Goal: Information Seeking & Learning: Learn about a topic

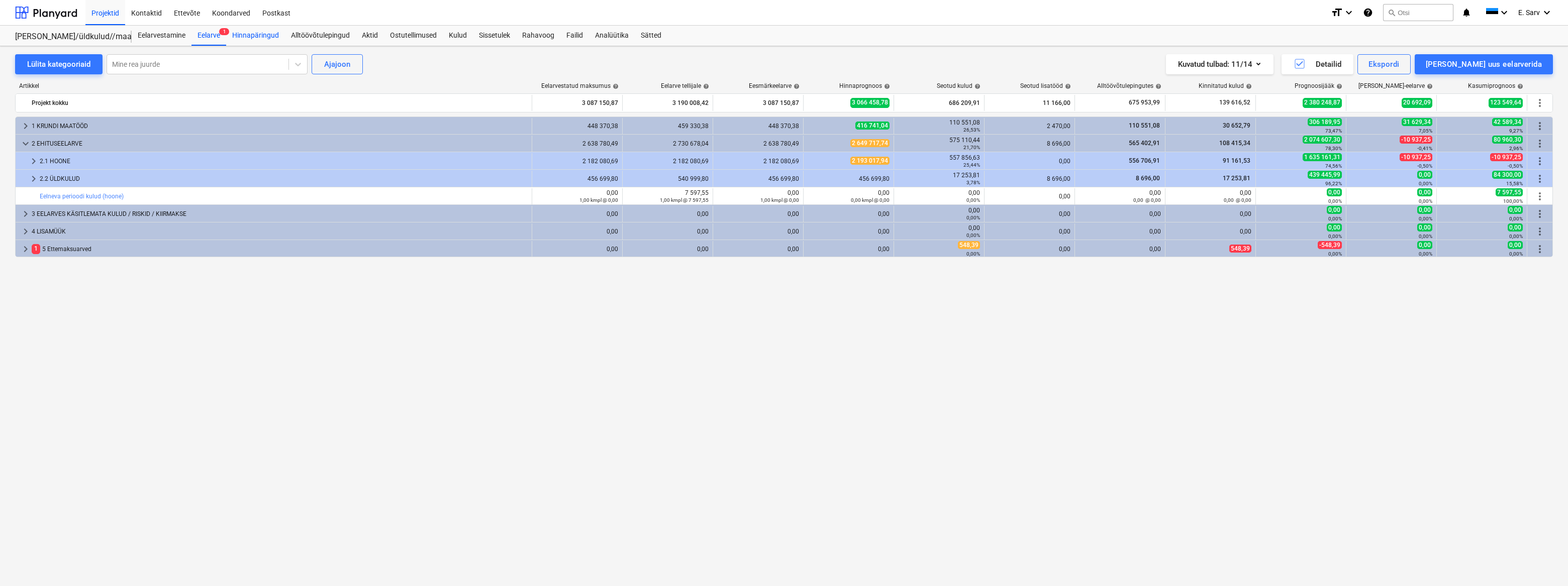
click at [275, 39] on div "Hinnapäringud" at bounding box center [255, 35] width 59 height 20
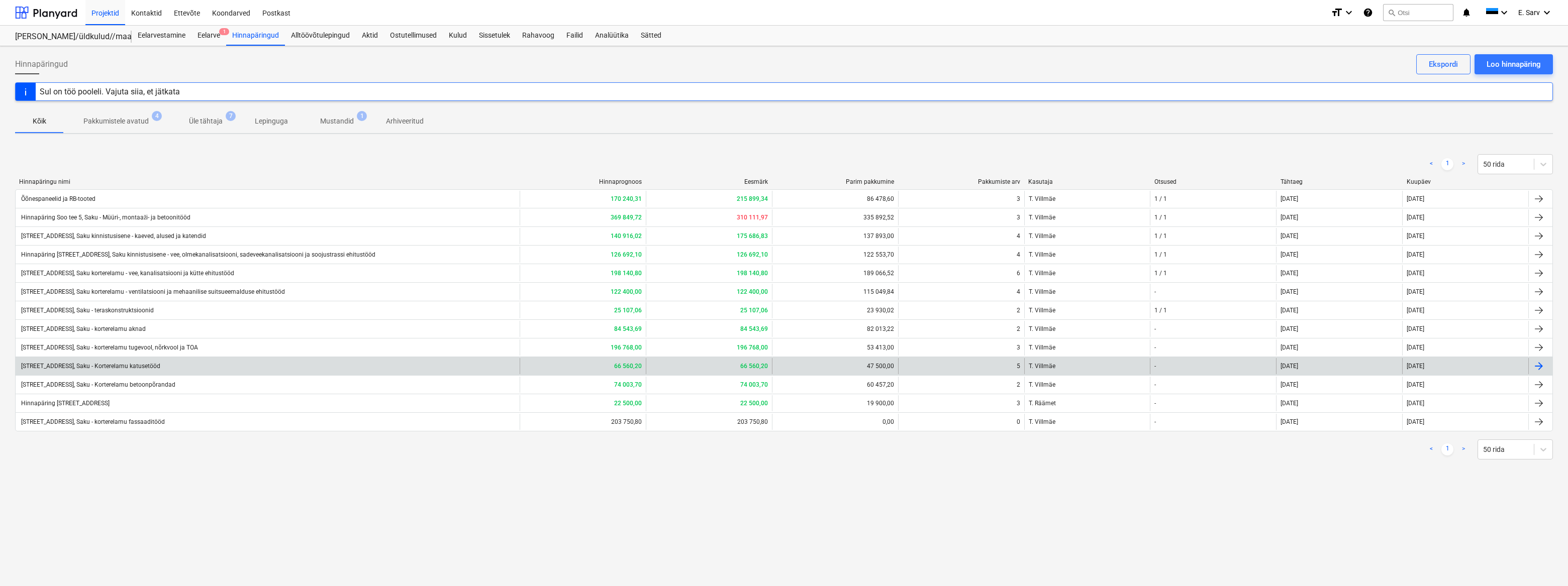
click at [149, 365] on div "[STREET_ADDRESS], Saku - Korterelamu katusetööd" at bounding box center [90, 366] width 141 height 7
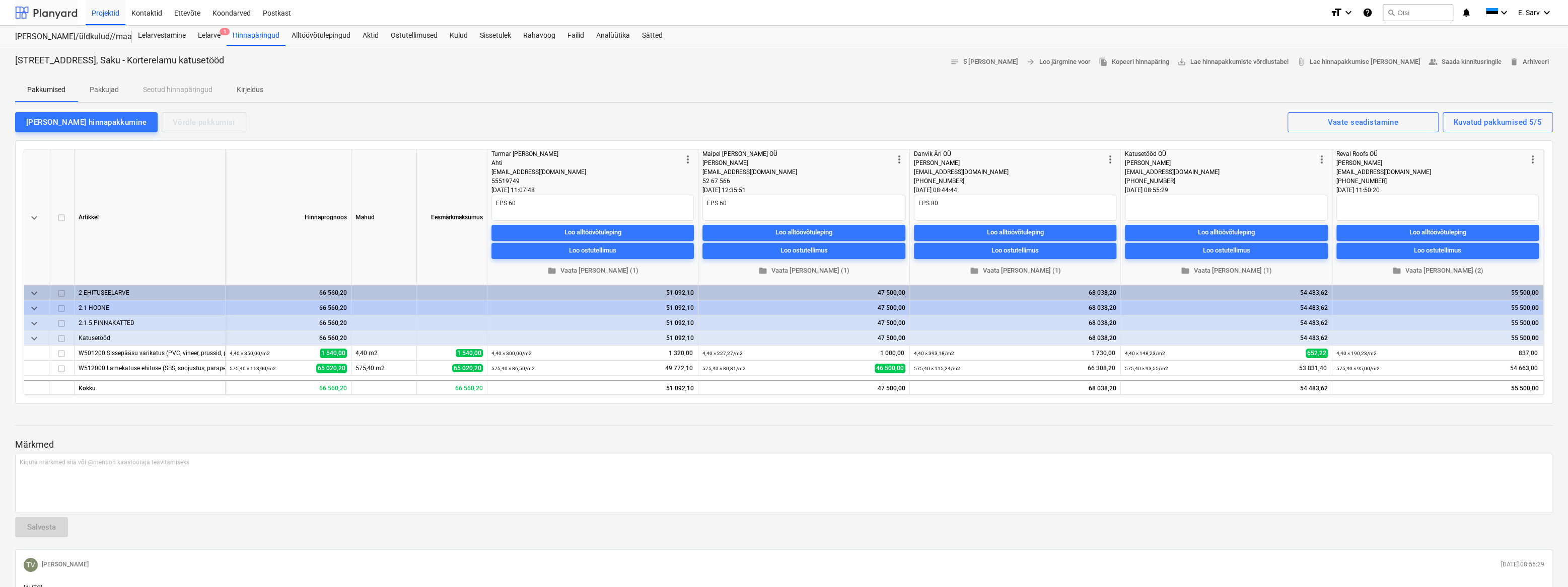
click at [35, 6] on div at bounding box center [46, 12] width 62 height 25
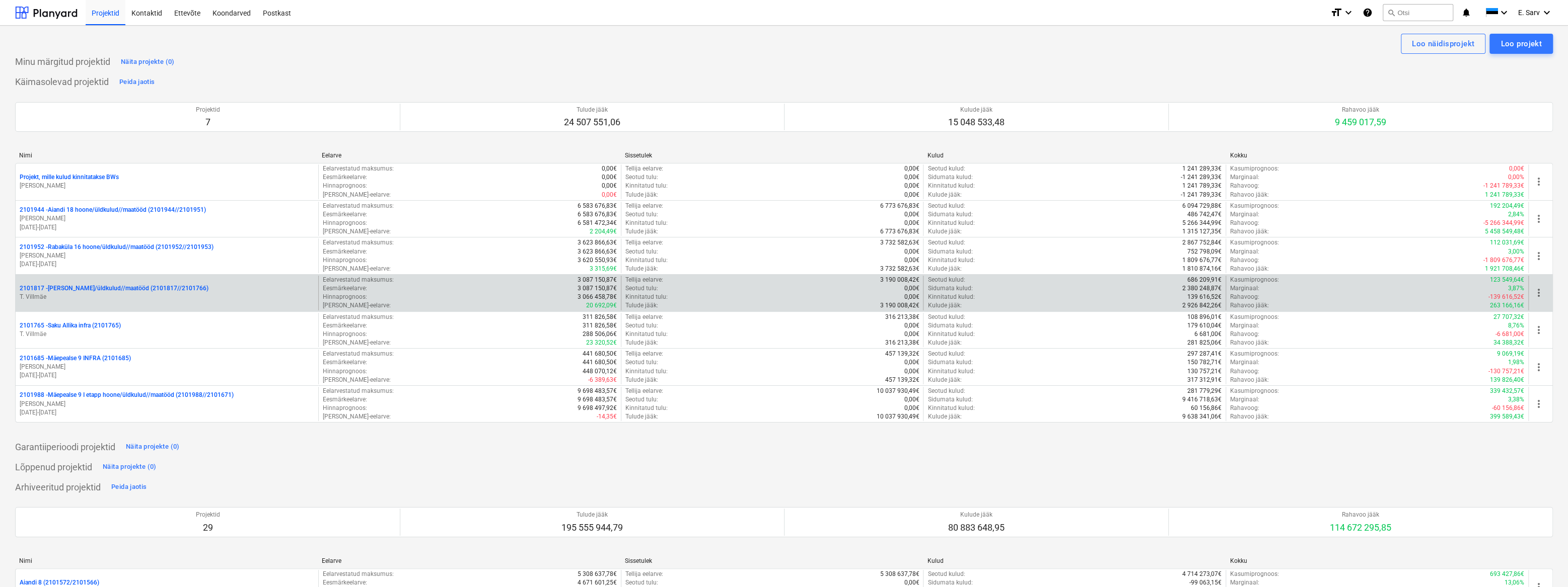
click at [110, 303] on div "2101817 - [PERSON_NAME]/üldkulud//maatööd (2101817//2101766) T. [GEOGRAPHIC_DAT…" at bounding box center [167, 293] width 302 height 35
click at [124, 291] on p "2101817 - [PERSON_NAME]/üldkulud//maatööd (2101817//2101766)" at bounding box center [114, 288] width 188 height 8
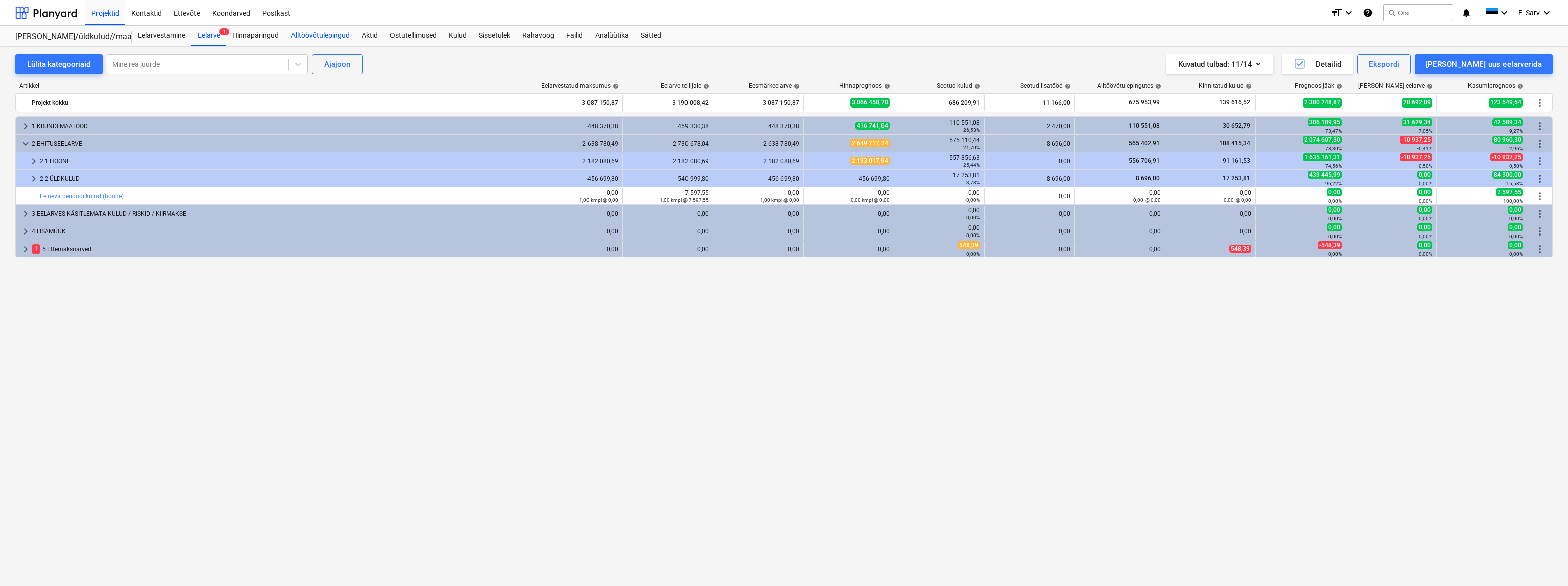
click at [328, 34] on div "Alltöövõtulepingud" at bounding box center [320, 35] width 71 height 20
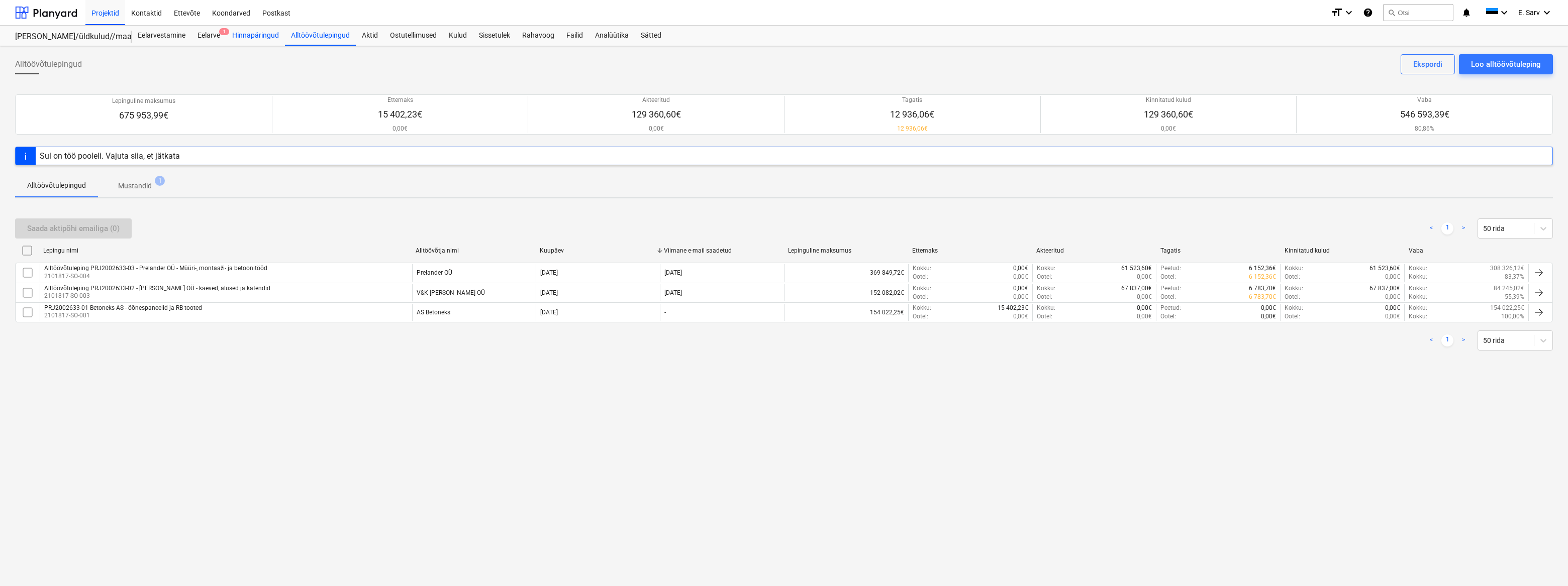
click at [262, 35] on div "Hinnapäringud" at bounding box center [255, 35] width 59 height 20
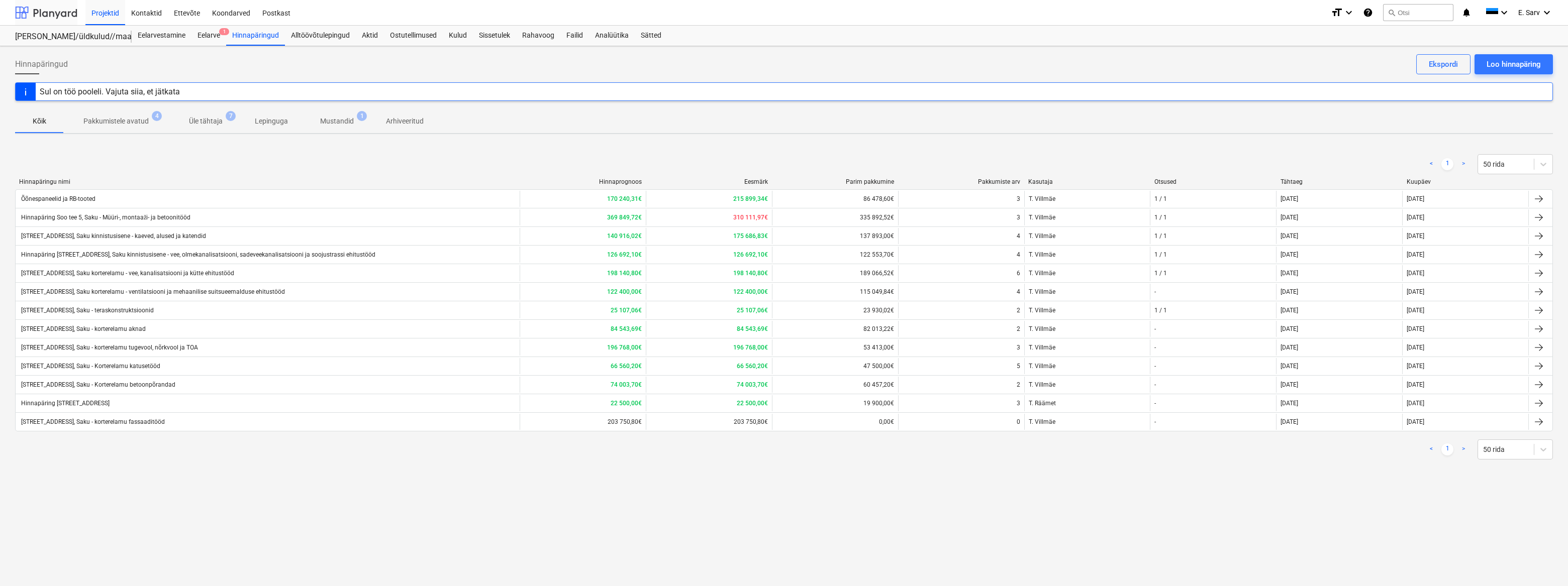
click at [37, 10] on div at bounding box center [46, 12] width 62 height 25
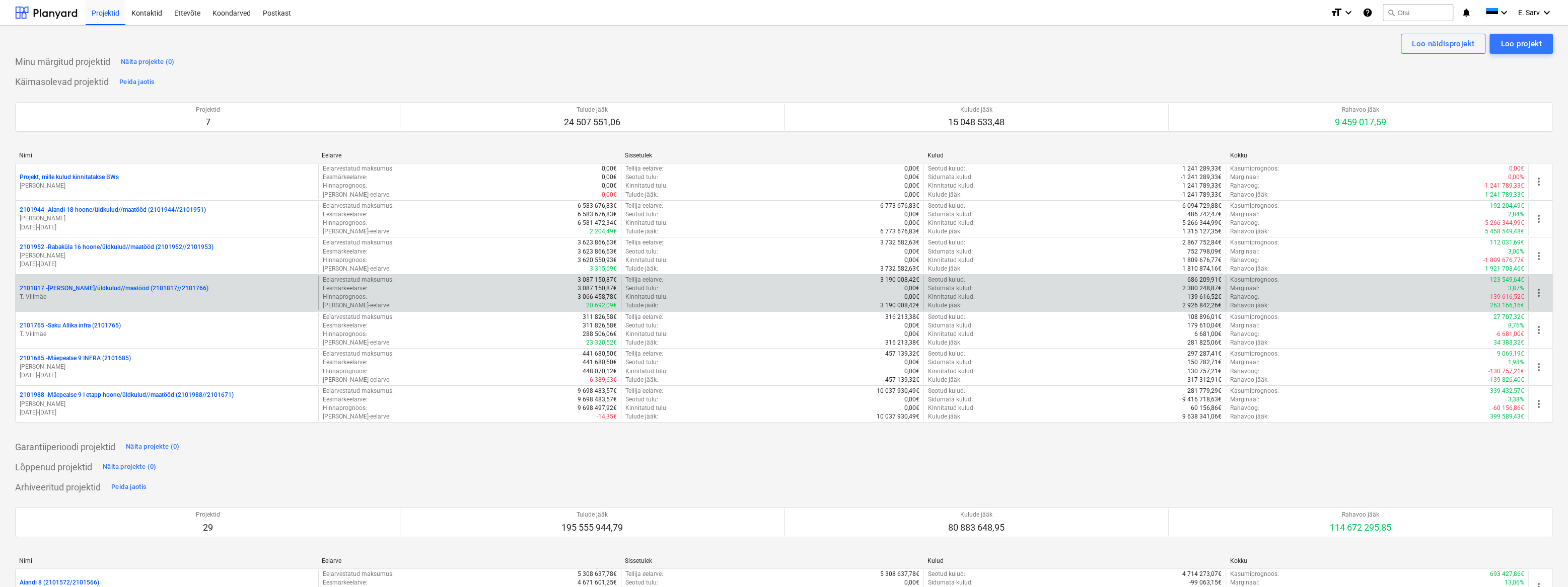
click at [82, 291] on p "2101817 - [PERSON_NAME]/üldkulud//maatööd (2101817//2101766)" at bounding box center [114, 288] width 188 height 8
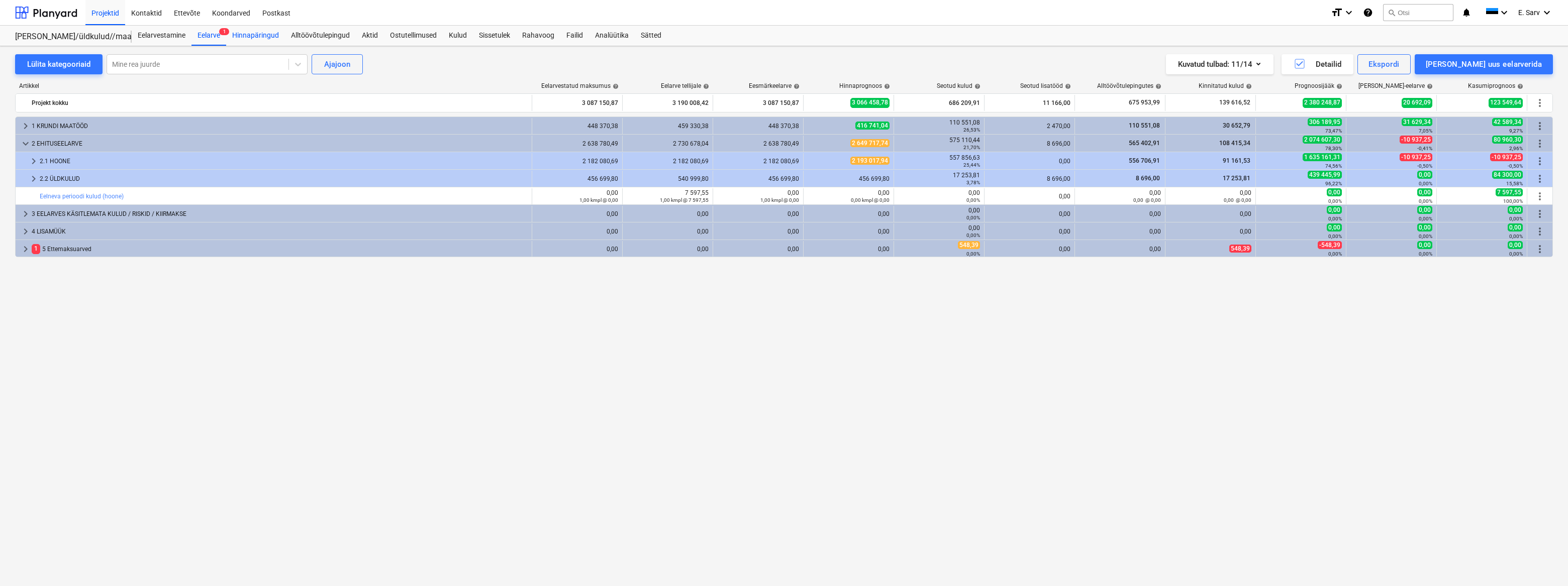
click at [260, 36] on div "Hinnapäringud" at bounding box center [255, 35] width 59 height 20
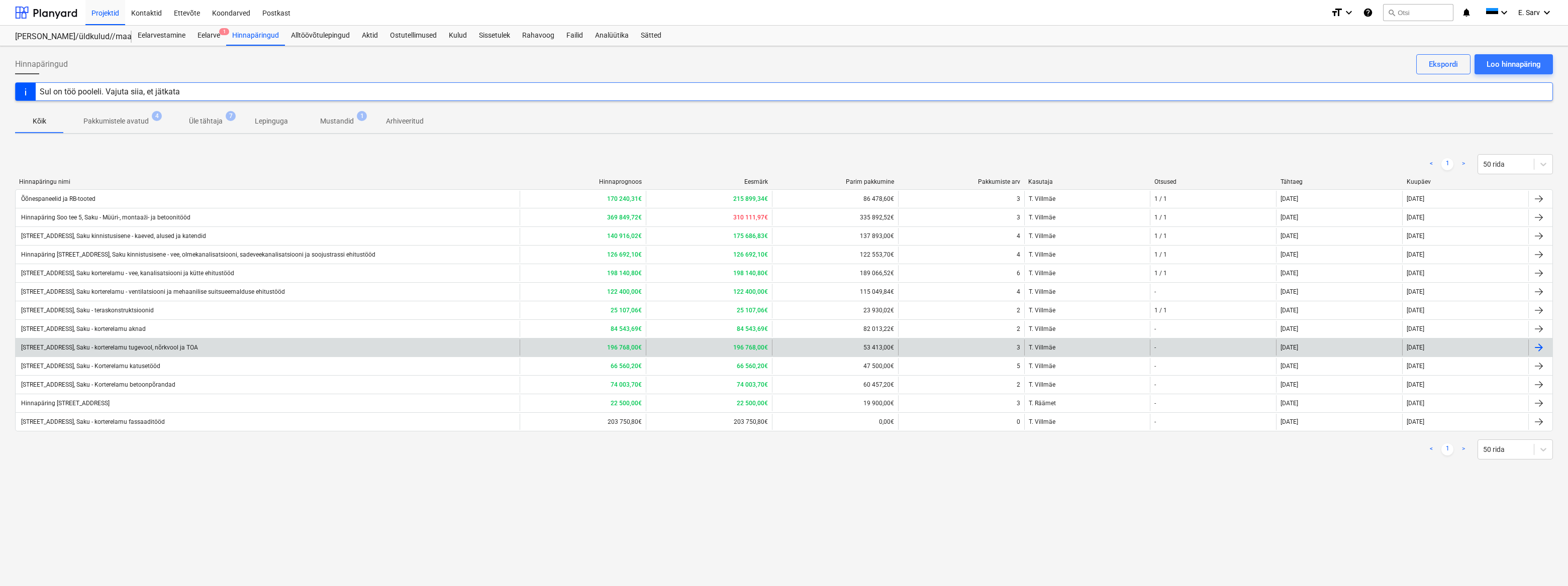
click at [148, 350] on div "[STREET_ADDRESS], Saku - korterelamu tugevool, nõrkvool ja TOA" at bounding box center [109, 347] width 179 height 7
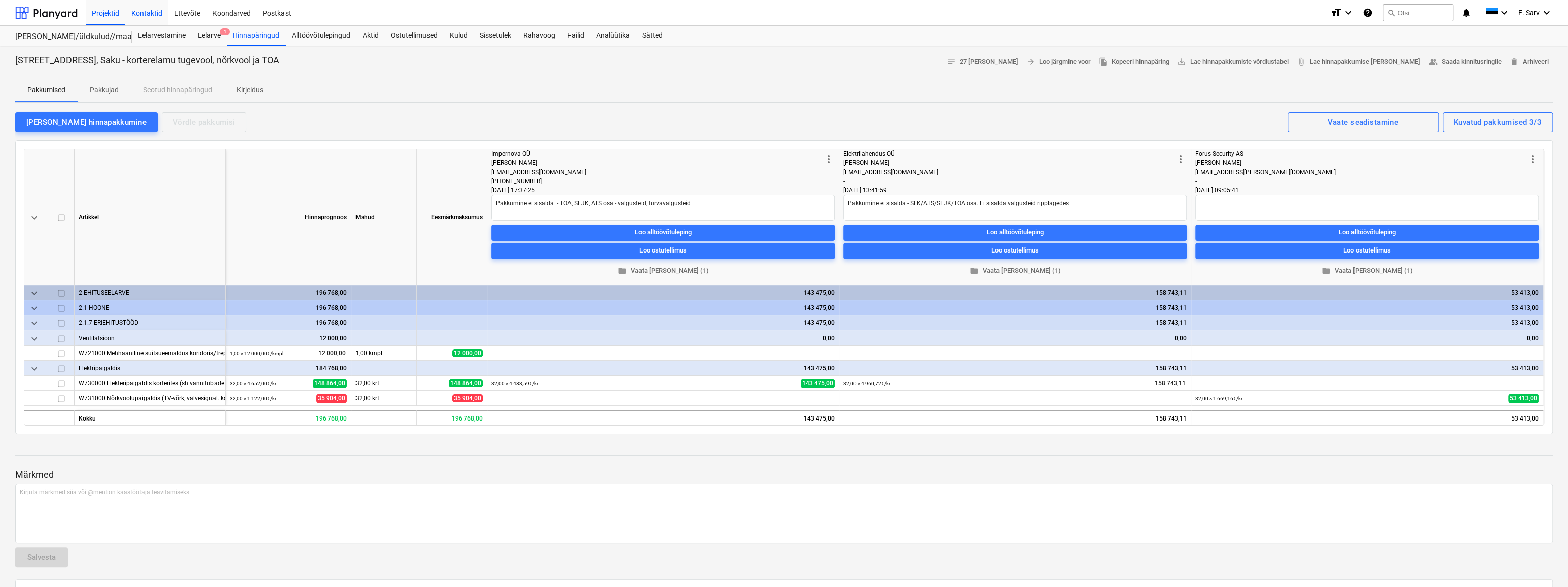
click at [153, 14] on div "Kontaktid" at bounding box center [146, 11] width 42 height 25
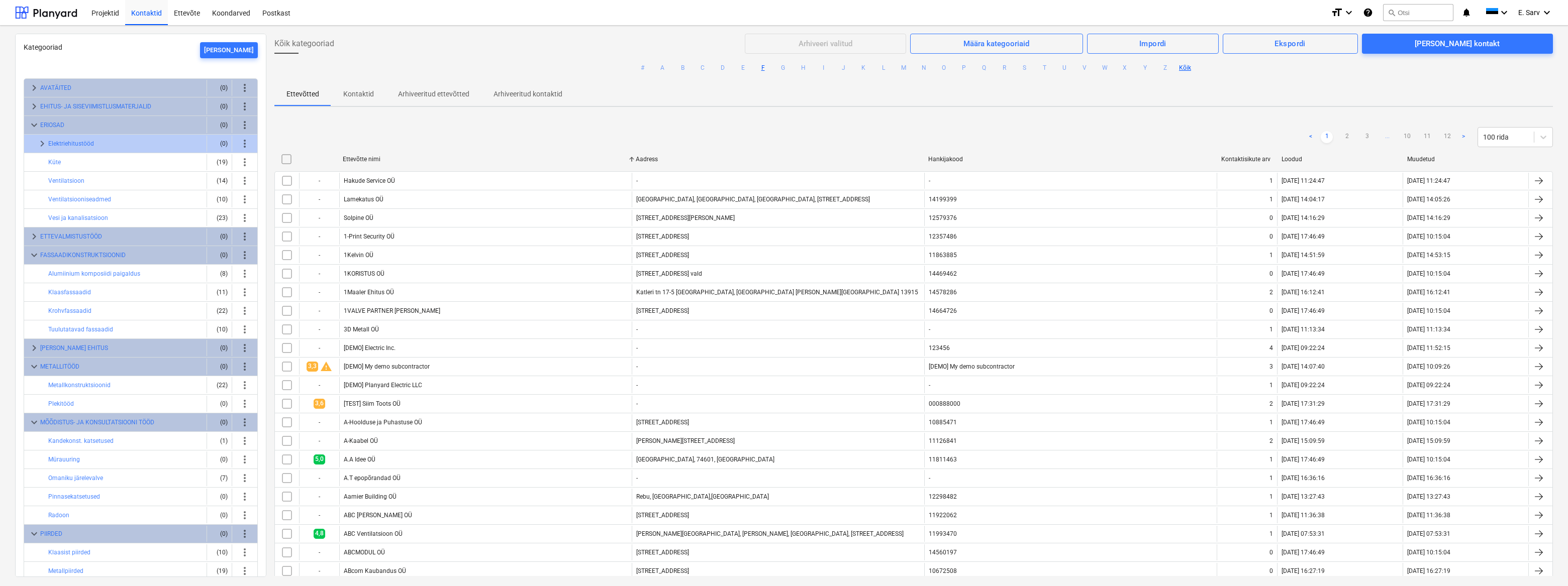
click at [759, 68] on button "F" at bounding box center [763, 68] width 12 height 12
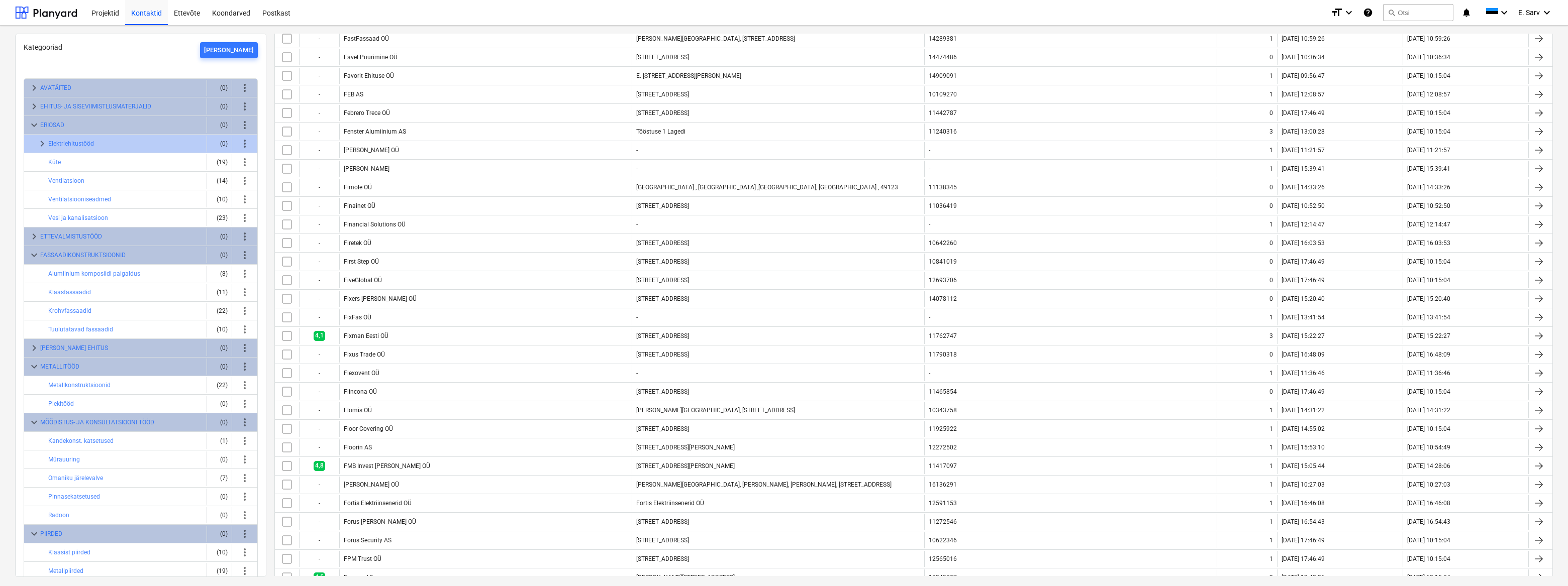
scroll to position [274, 0]
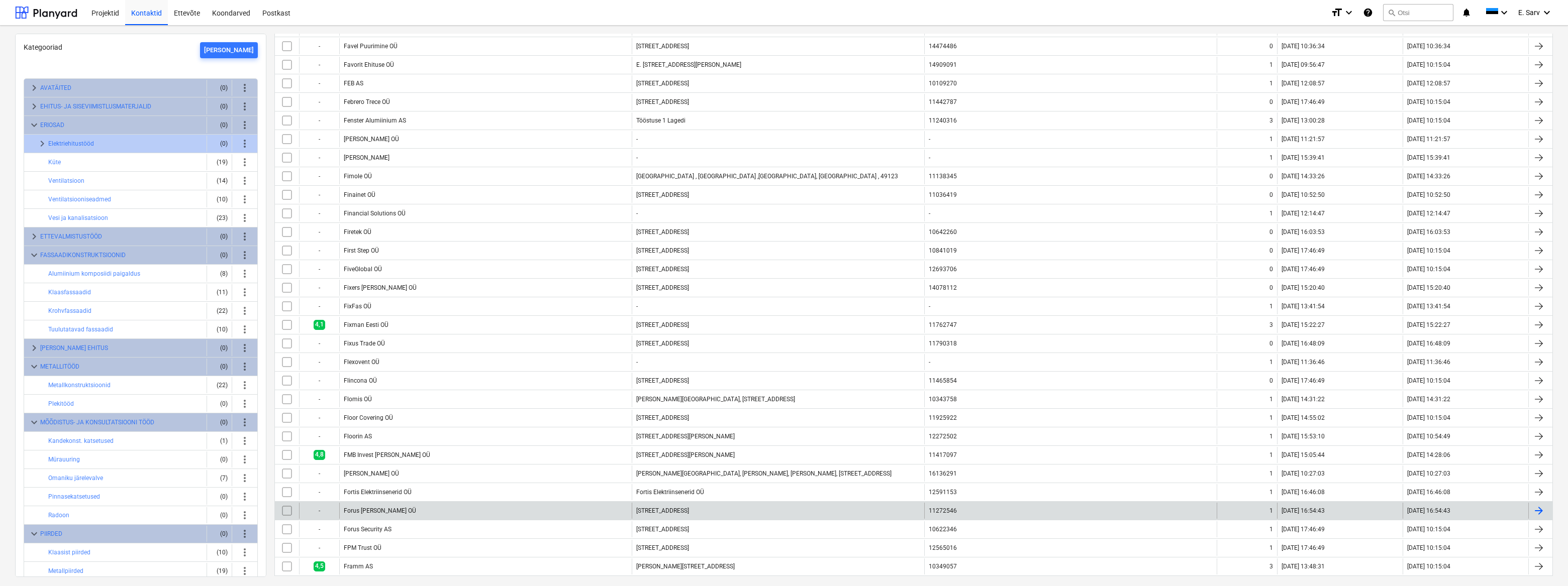
click at [399, 421] on div "Forus [PERSON_NAME] OÜ" at bounding box center [485, 511] width 293 height 16
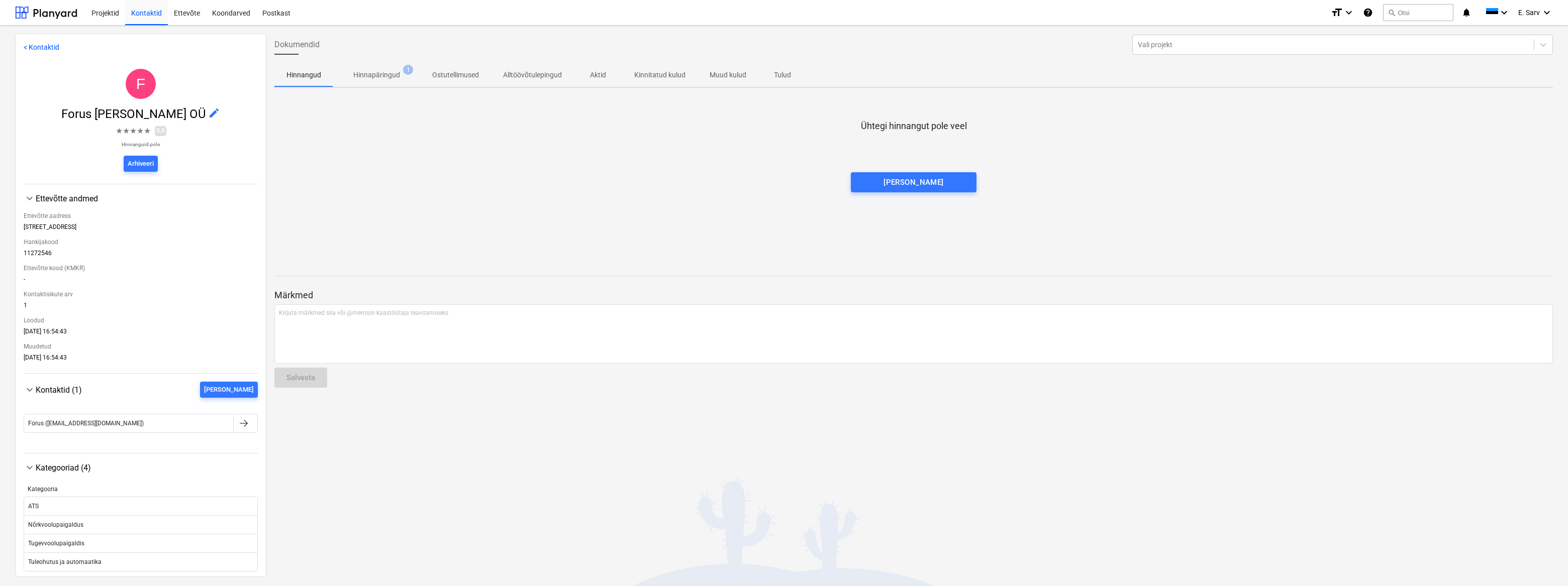
click at [370, 74] on p "Hinnapäringud" at bounding box center [377, 74] width 47 height 10
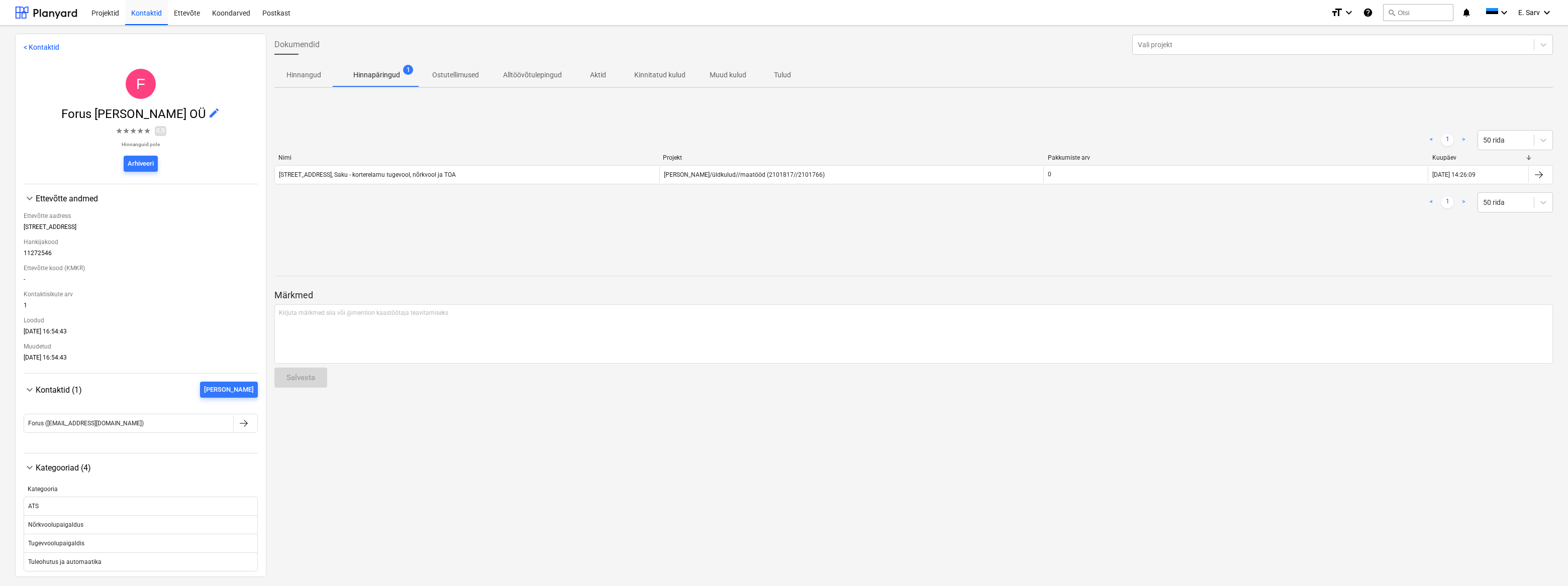
scroll to position [26, 0]
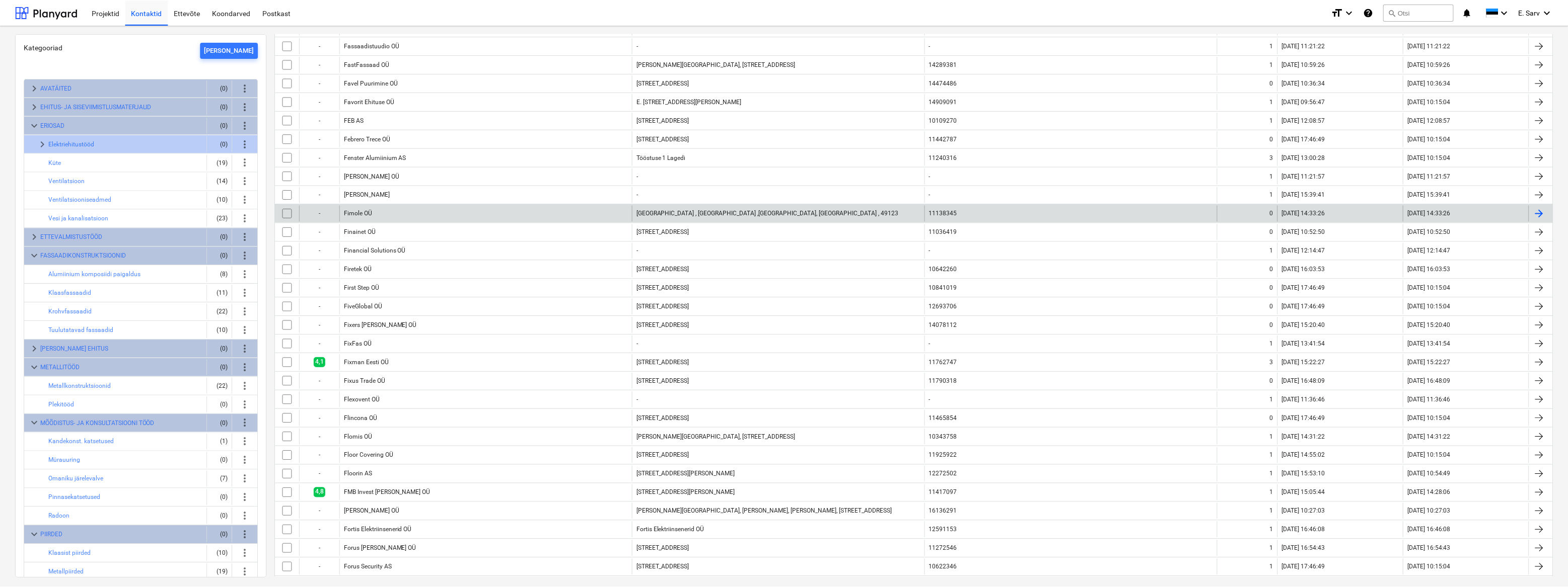
scroll to position [274, 0]
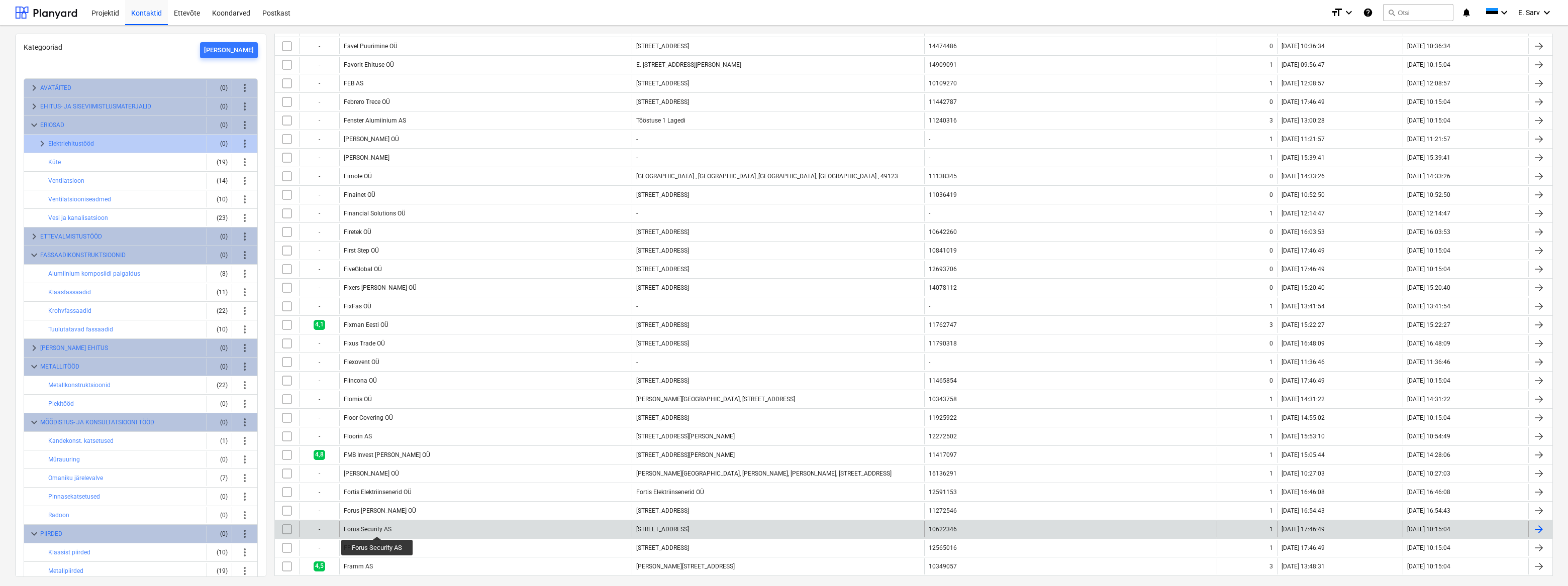
click at [377, 421] on div "Forus Security AS" at bounding box center [367, 529] width 48 height 7
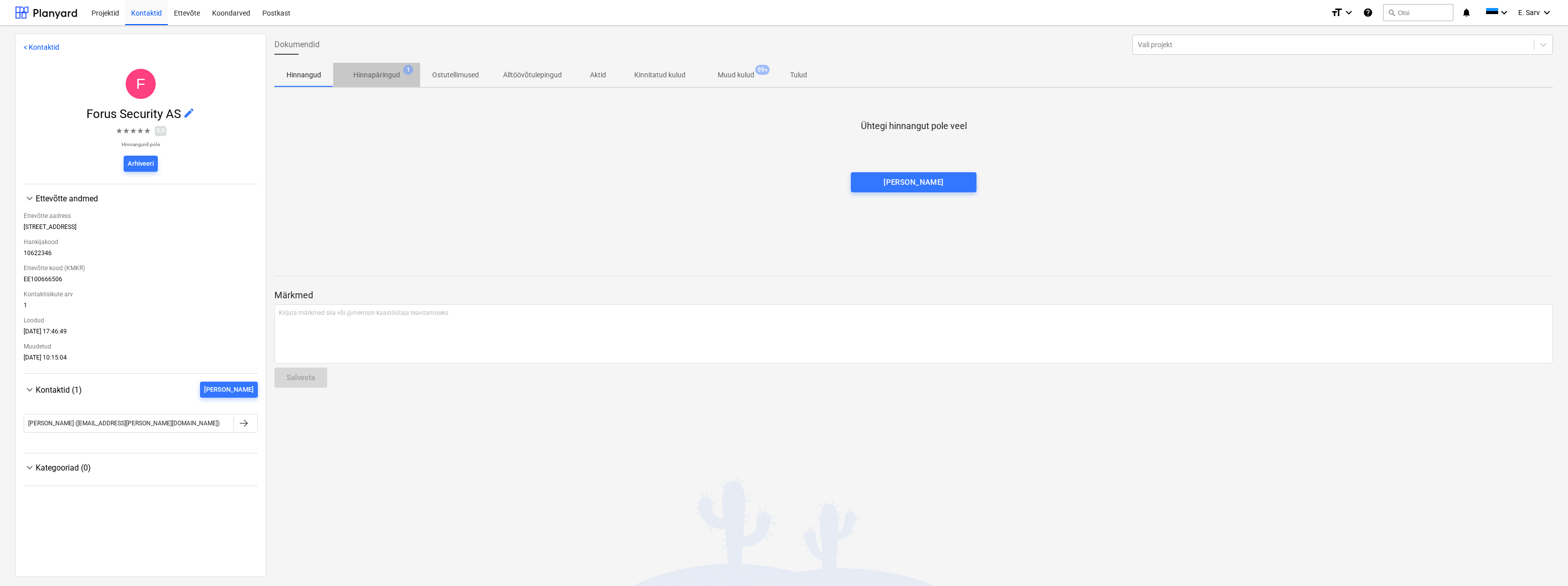
click at [372, 77] on p "Hinnapäringud" at bounding box center [377, 74] width 47 height 10
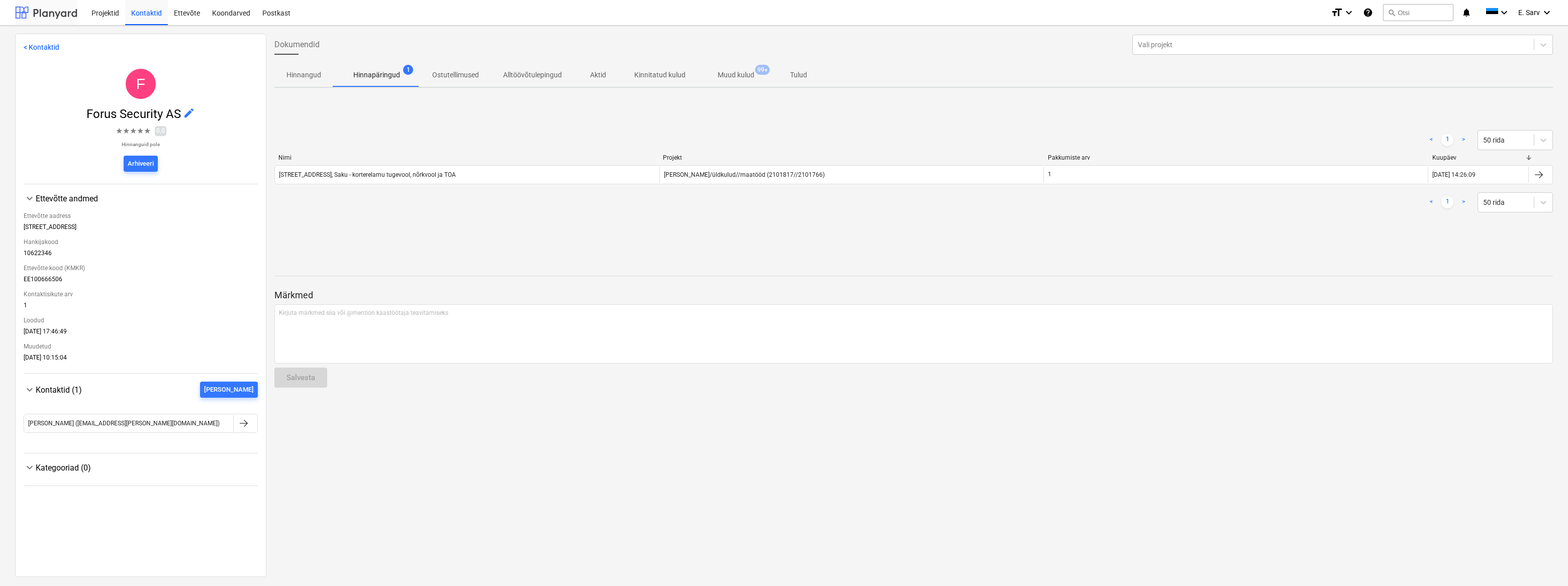
click at [54, 10] on div at bounding box center [46, 12] width 62 height 25
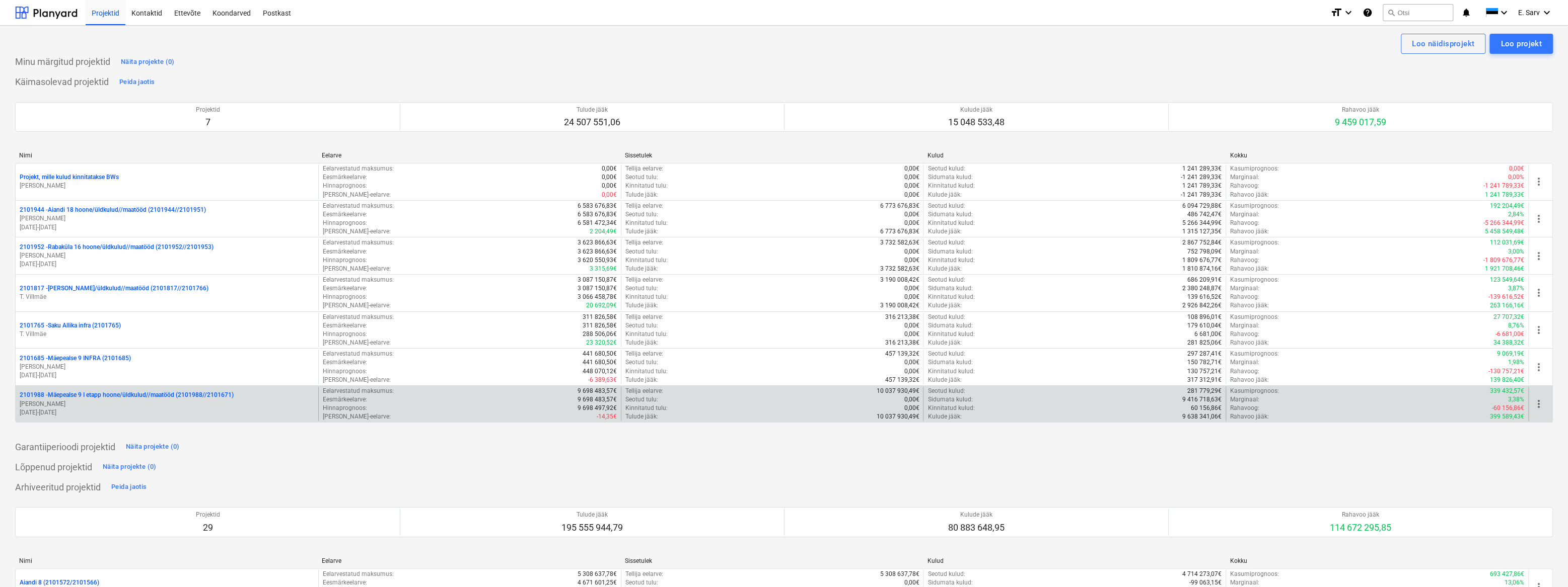
click at [101, 394] on p "2101988 - Mäepealse 9 I etapp hoone/üldkulud//maatööd (2101988//2101671)" at bounding box center [126, 395] width 214 height 8
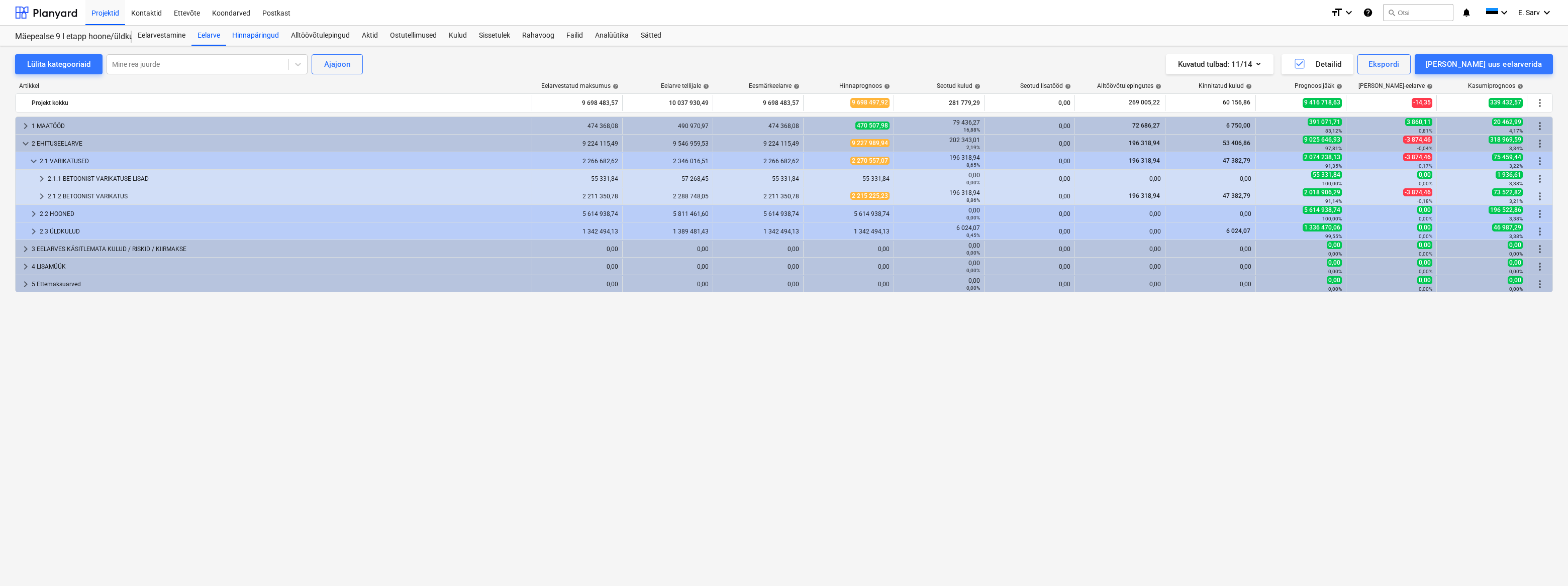
click at [273, 34] on div "Hinnapäringud" at bounding box center [255, 35] width 59 height 20
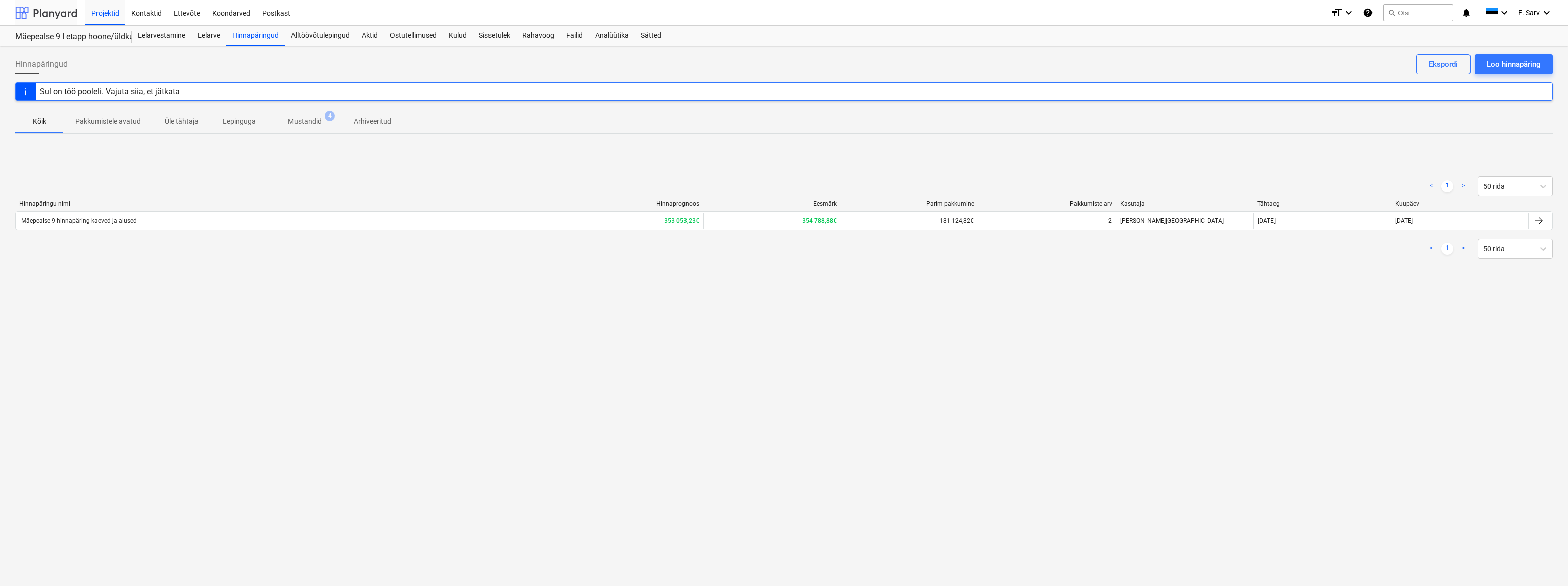
click at [49, 16] on div at bounding box center [46, 12] width 62 height 25
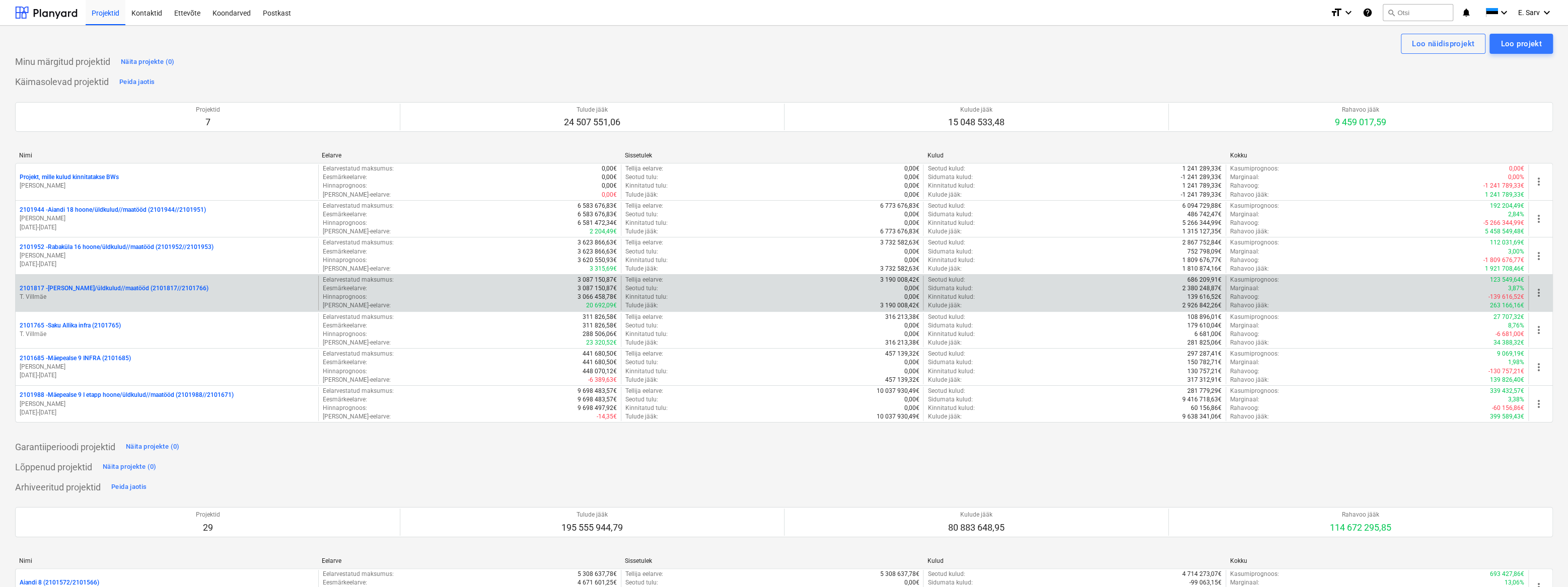
click at [101, 289] on p "2101817 - [PERSON_NAME]/üldkulud//maatööd (2101817//2101766)" at bounding box center [114, 288] width 188 height 8
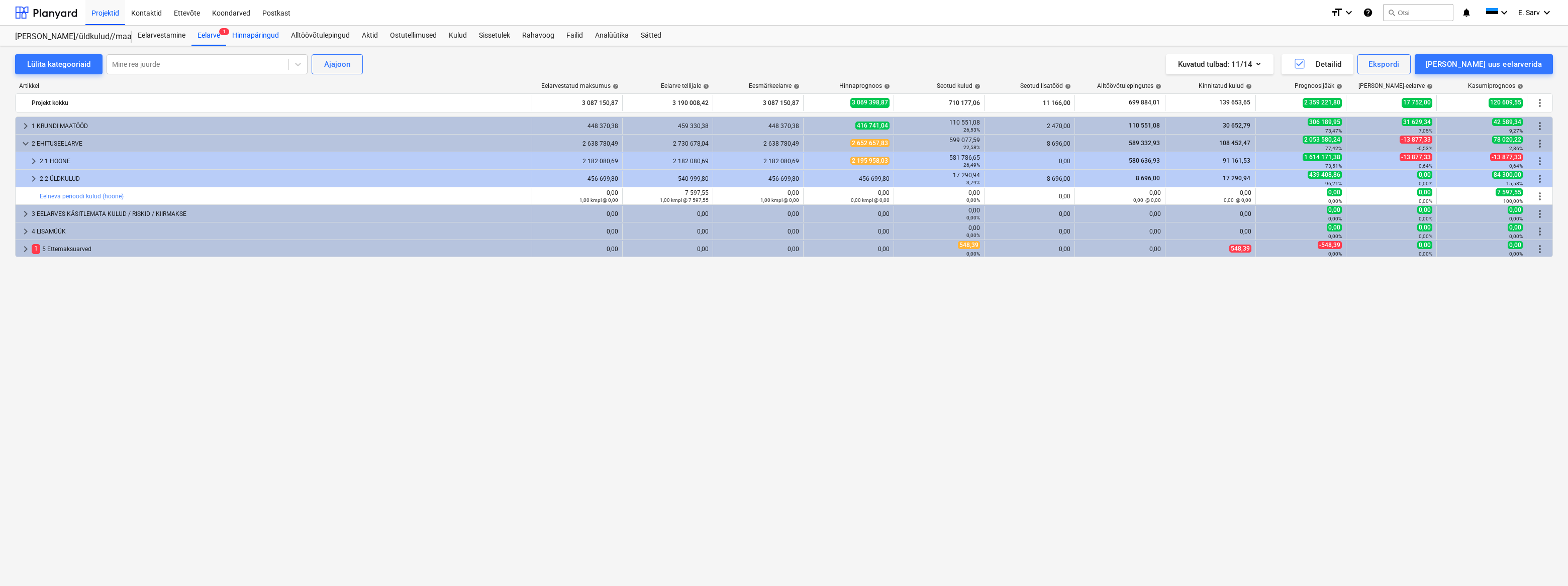
click at [265, 35] on div "Hinnapäringud" at bounding box center [255, 35] width 59 height 20
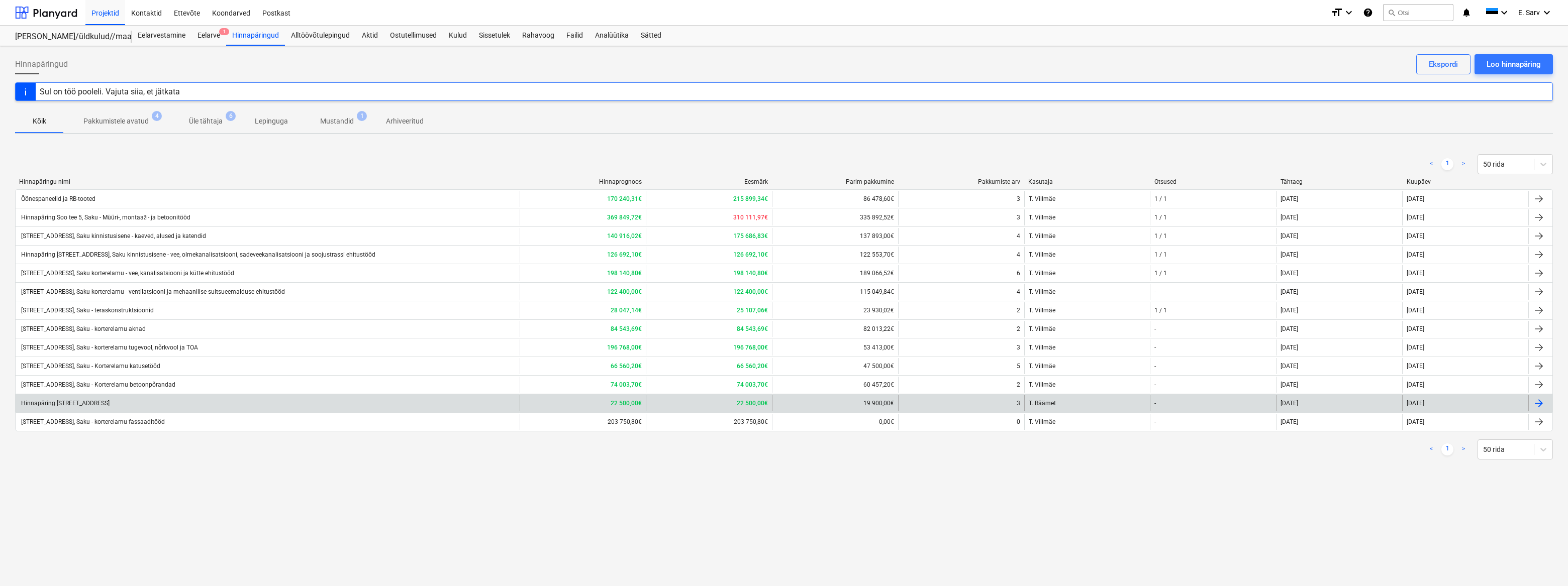
click at [93, 401] on div "Hinnapäring [STREET_ADDRESS]" at bounding box center [65, 403] width 90 height 7
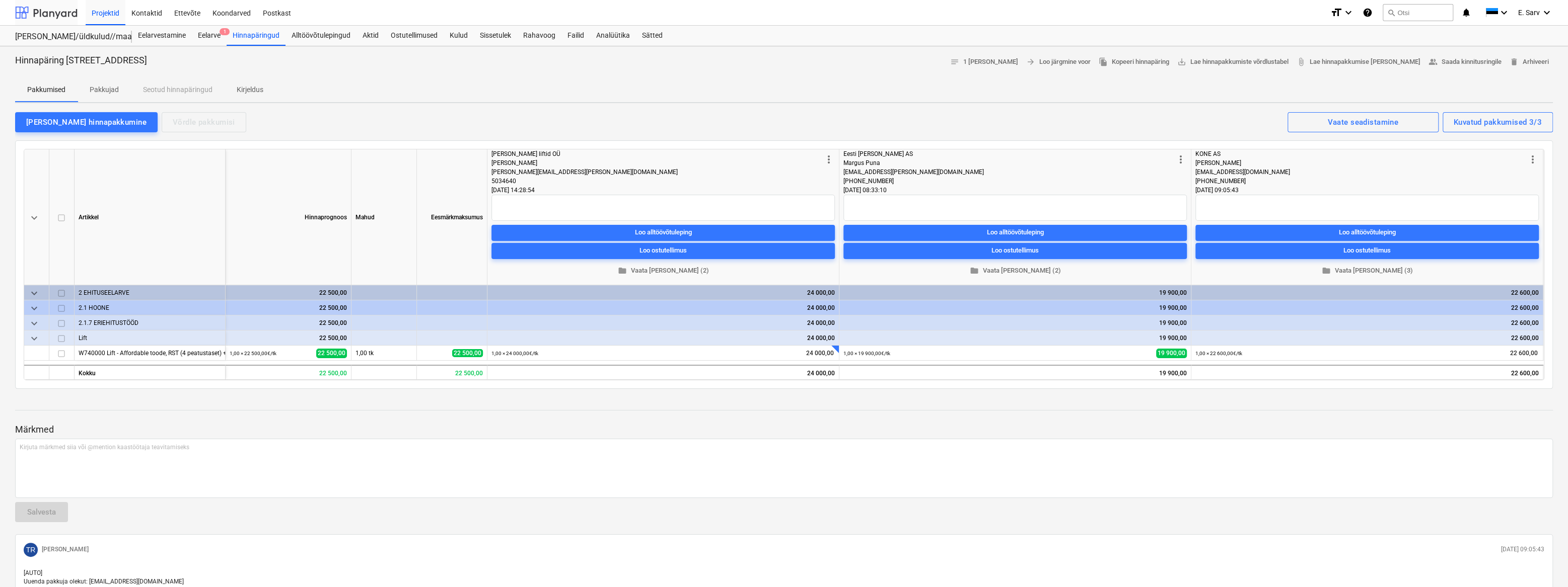
click at [48, 14] on div at bounding box center [46, 12] width 62 height 25
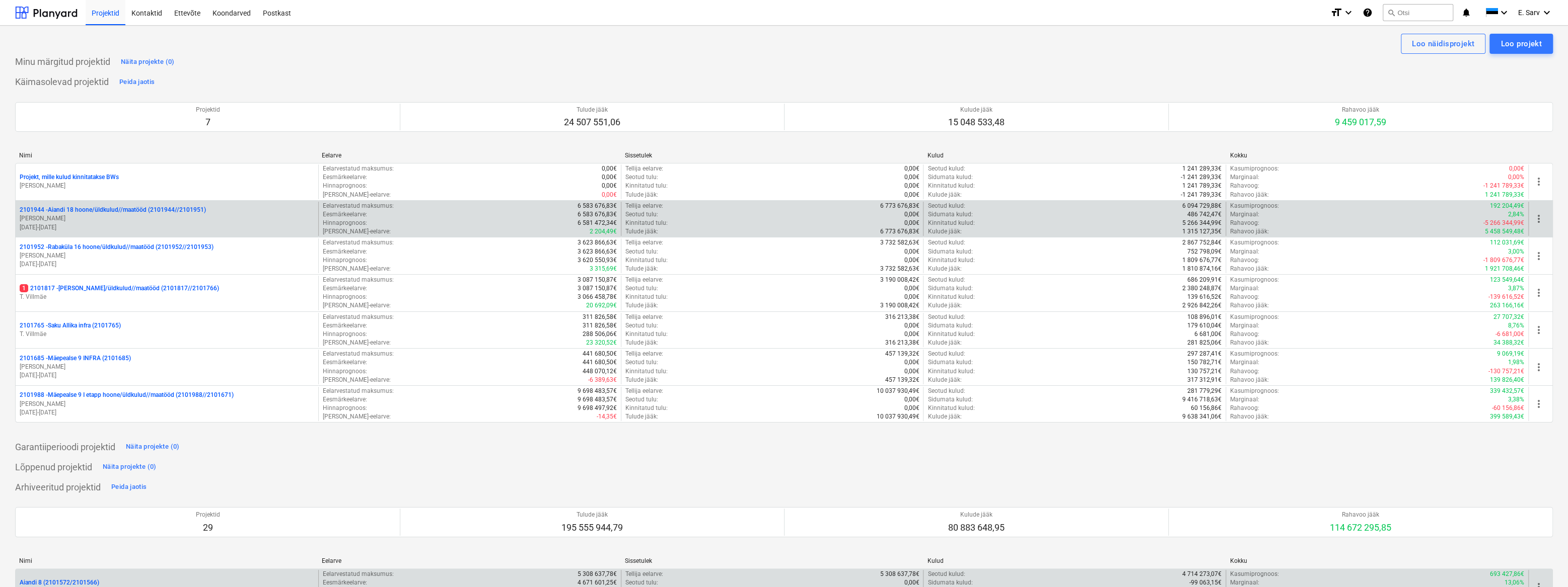
click at [80, 214] on p "2101944 - Aiandi 18 hoone/üldkulud//maatööd (2101944//2101951)" at bounding box center [113, 210] width 187 height 8
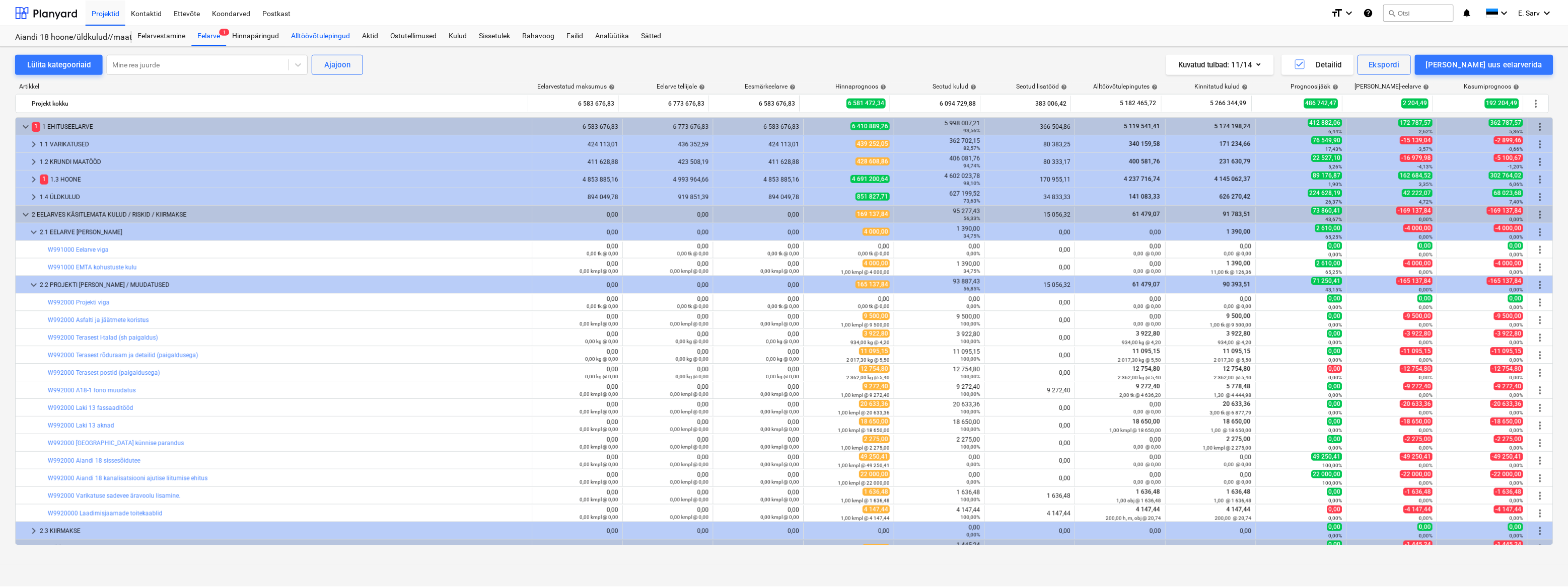
scroll to position [29, 0]
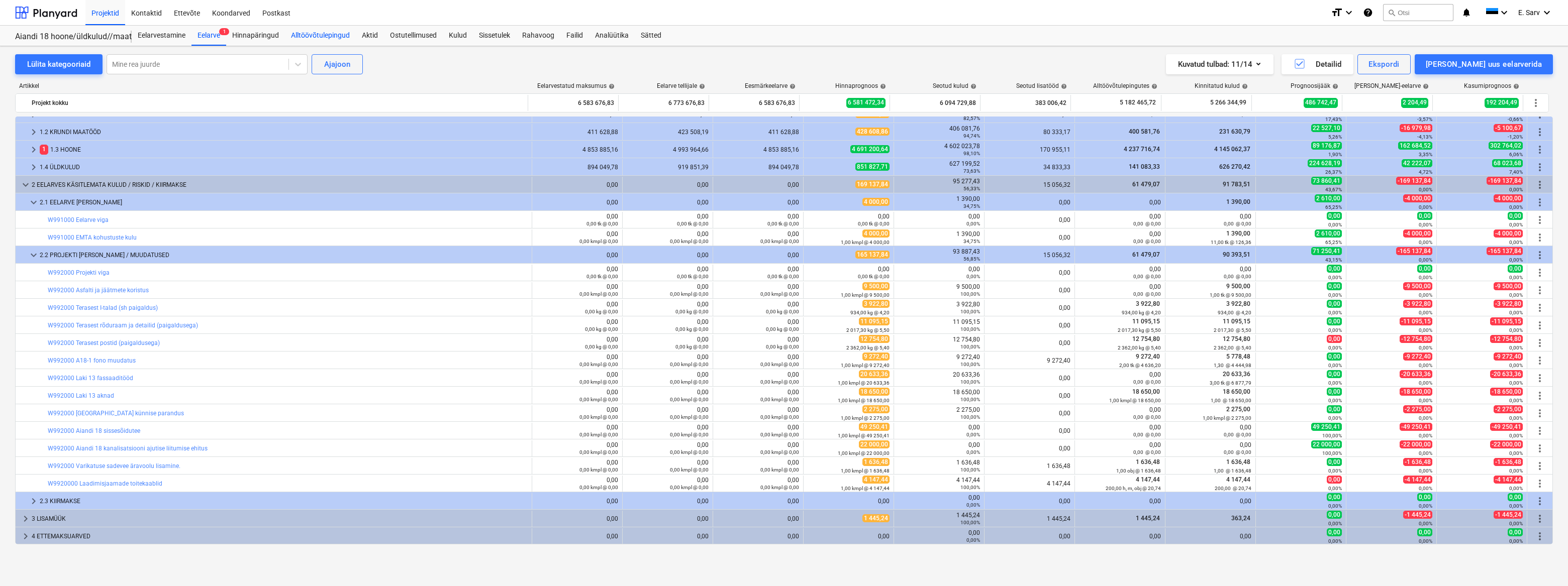
click at [312, 33] on div "Alltöövõtulepingud" at bounding box center [320, 35] width 71 height 20
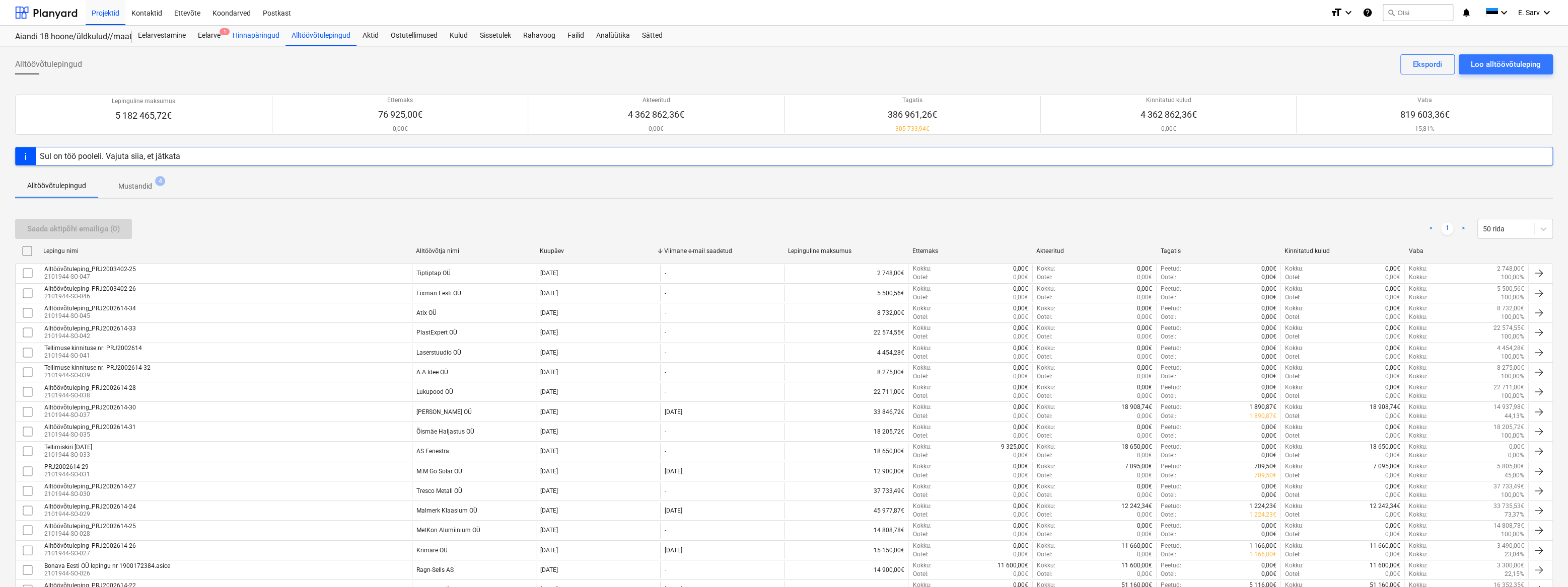
click at [257, 42] on div "Hinnapäringud" at bounding box center [255, 35] width 59 height 20
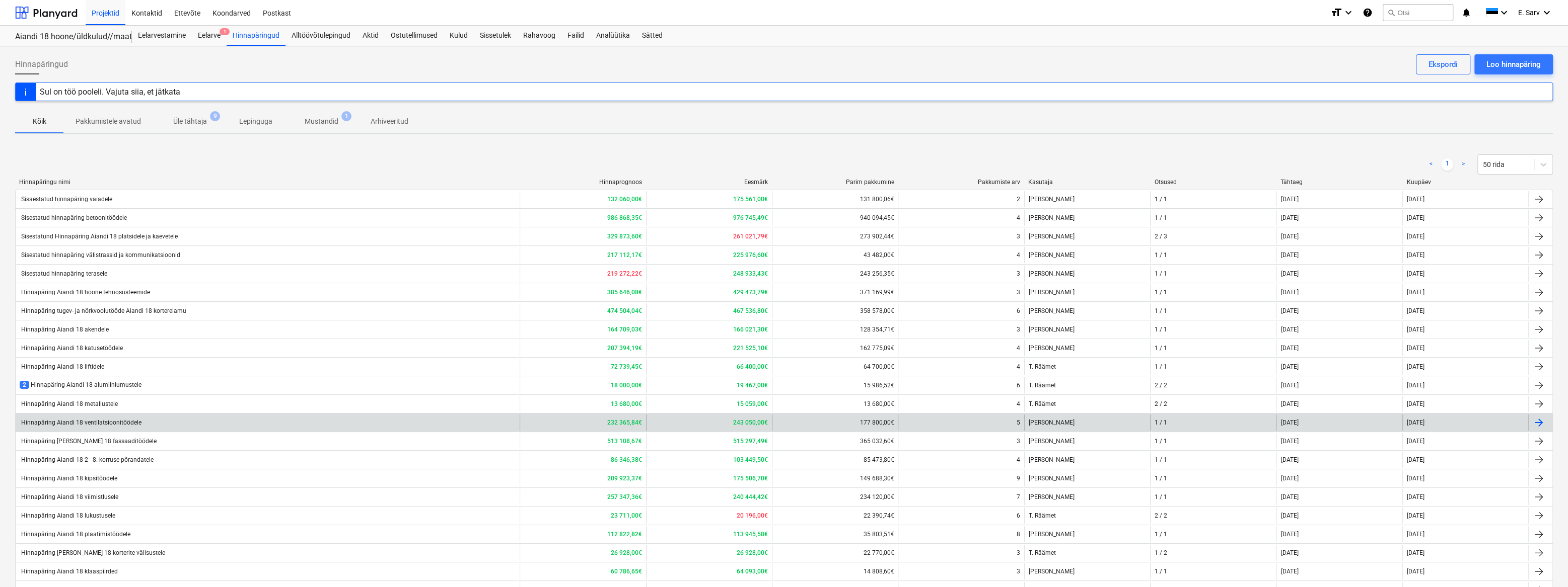
click at [101, 421] on div "Hinnapäring Aiandi 18 ventilatsioonitöödele" at bounding box center [80, 422] width 122 height 7
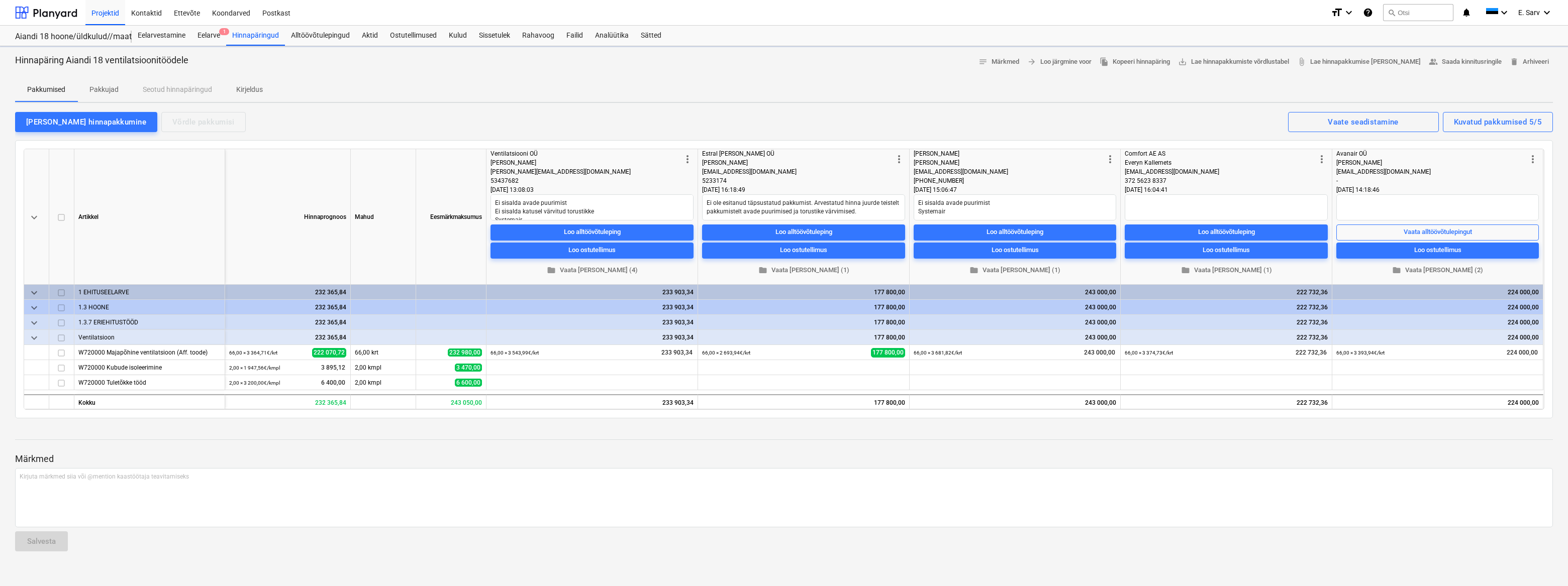
type textarea "x"
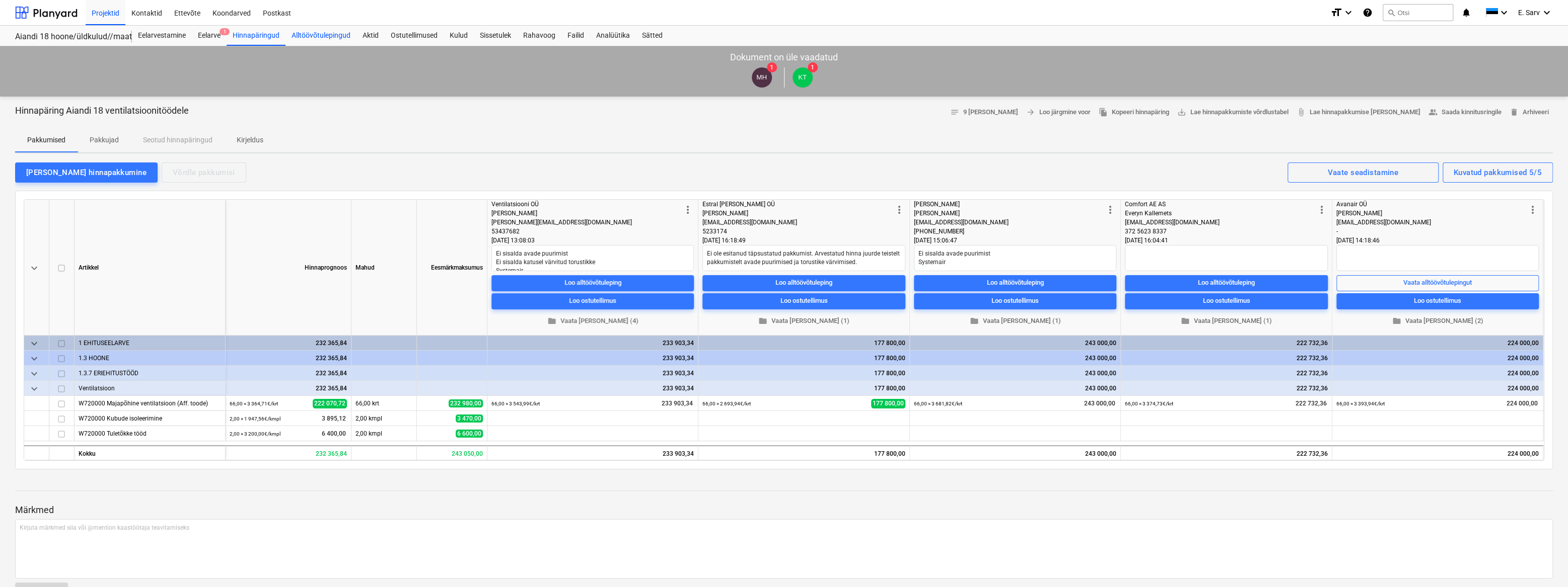
click at [324, 35] on div "Alltöövõtulepingud" at bounding box center [320, 35] width 71 height 20
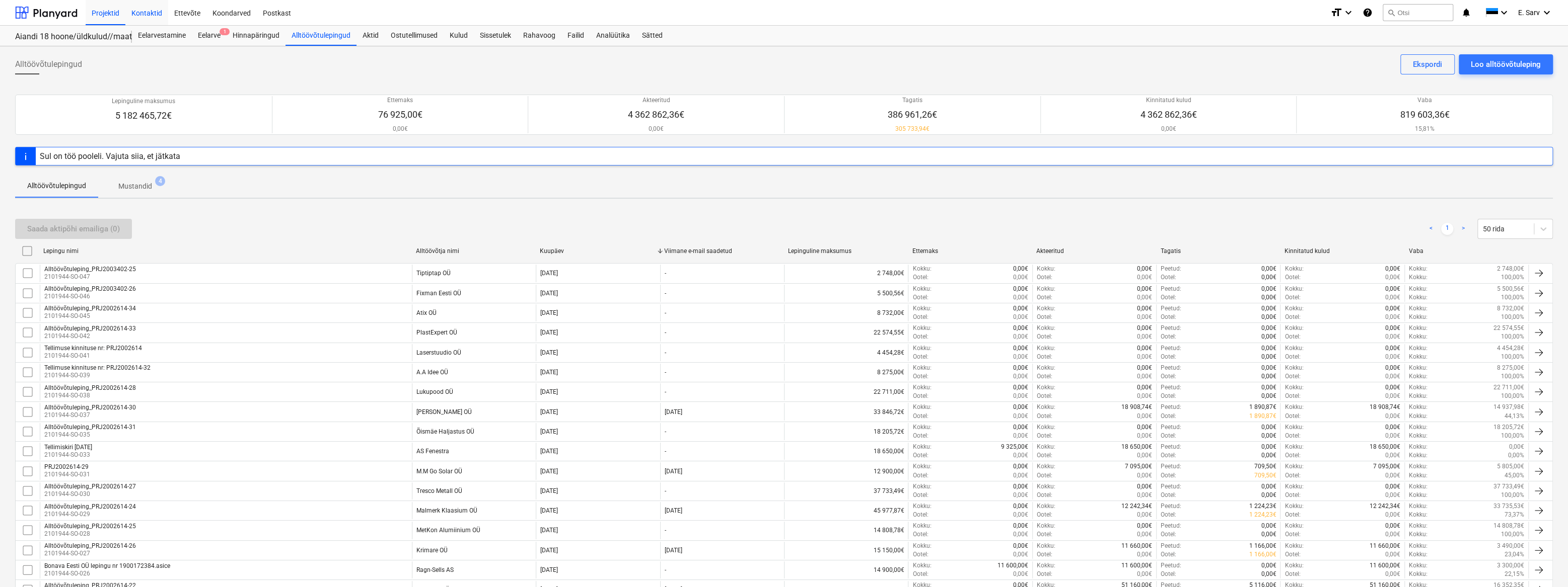
click at [140, 11] on div "Kontaktid" at bounding box center [146, 11] width 42 height 25
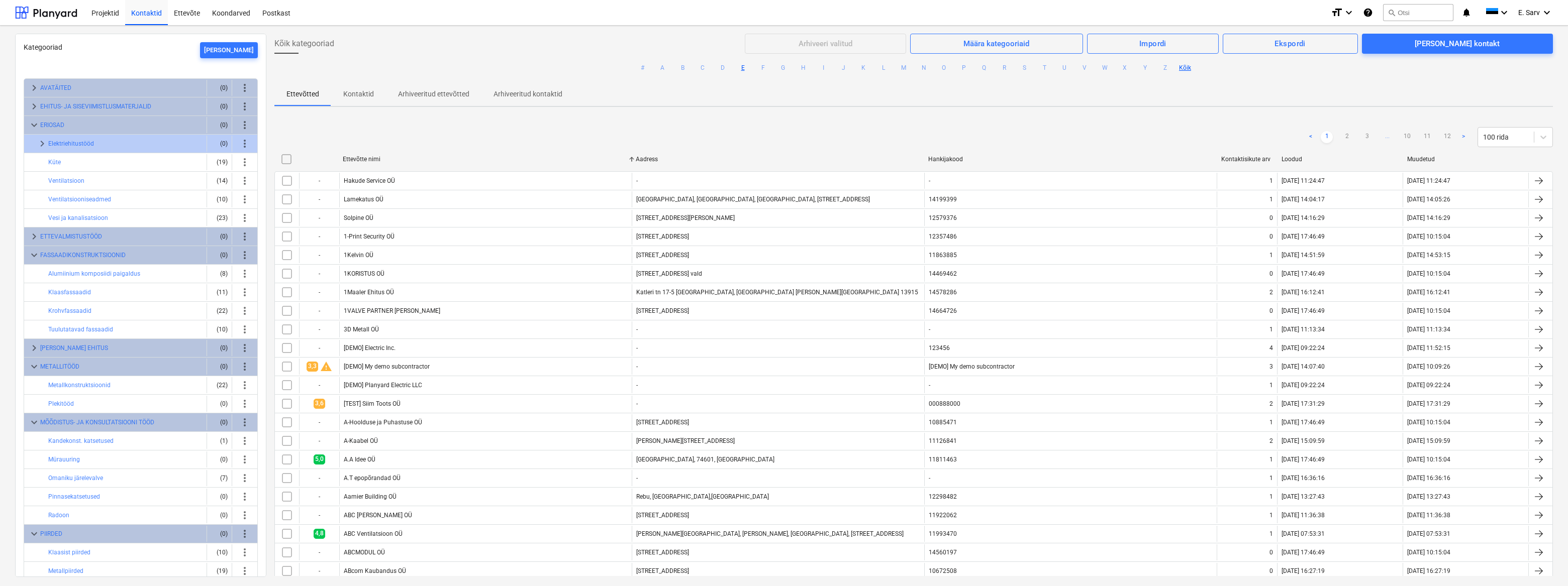
click at [743, 66] on button "E" at bounding box center [742, 68] width 12 height 12
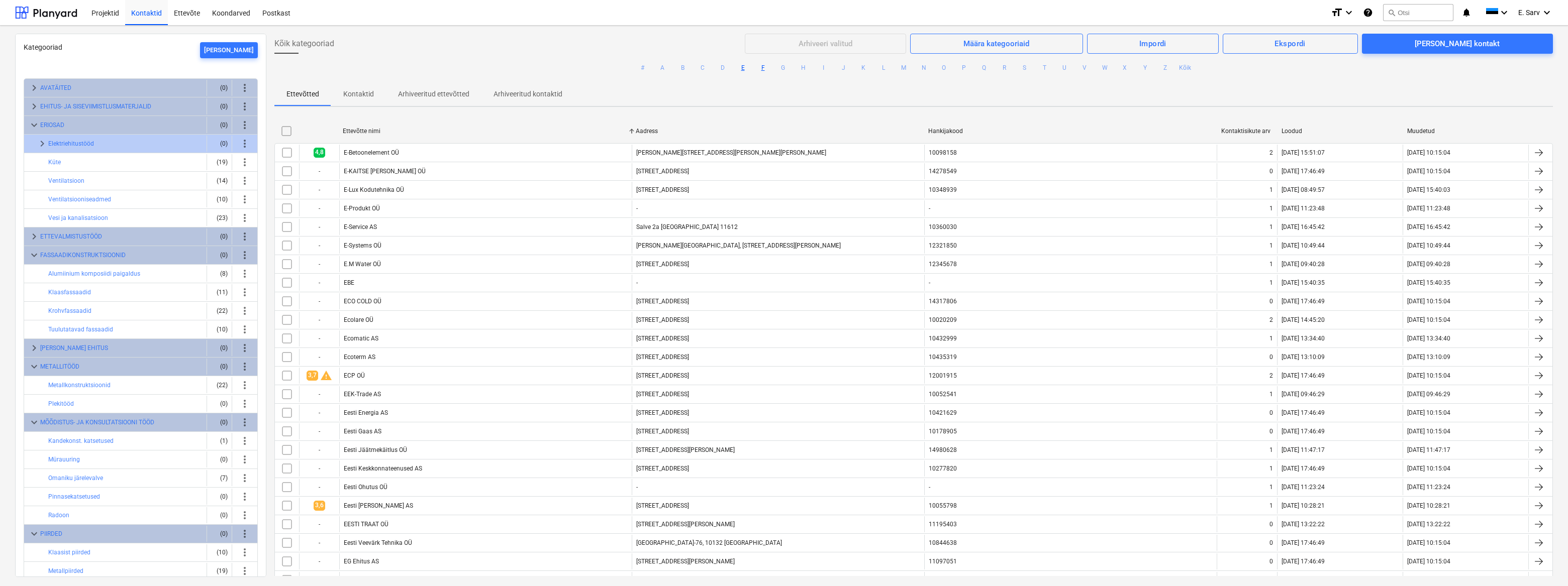
click at [761, 70] on button "F" at bounding box center [763, 68] width 12 height 12
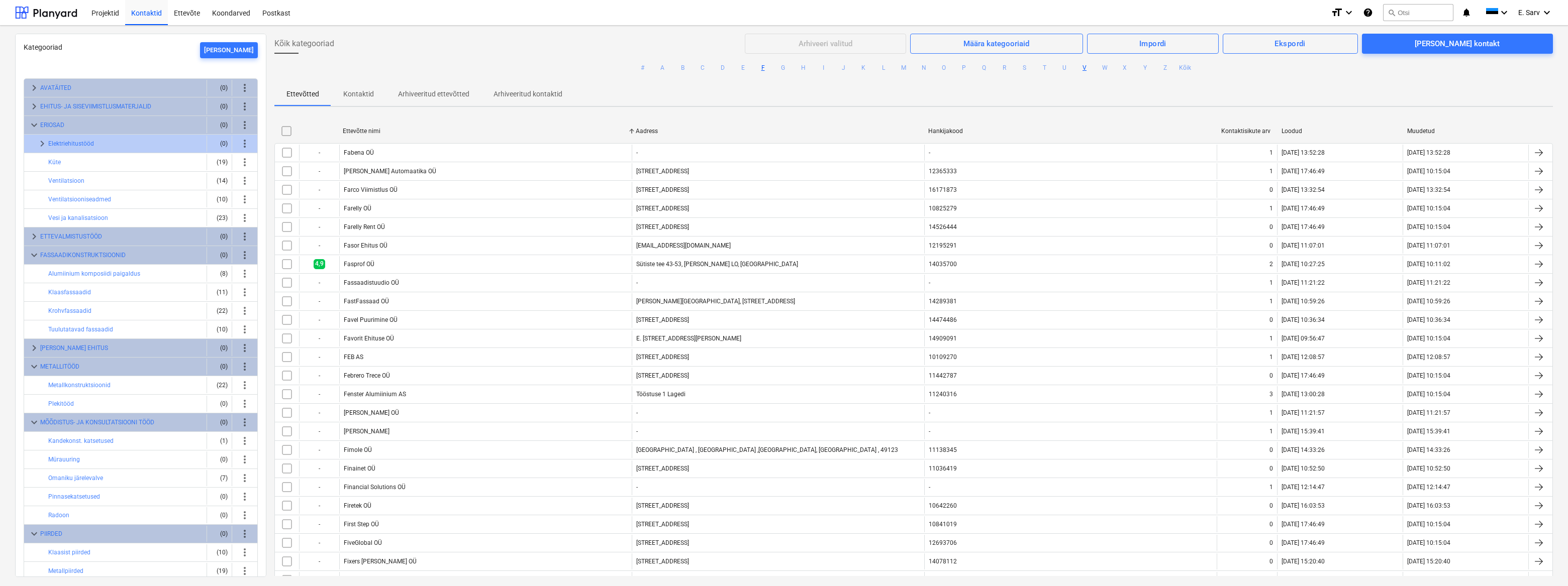
click at [870, 68] on button "V" at bounding box center [1084, 68] width 12 height 12
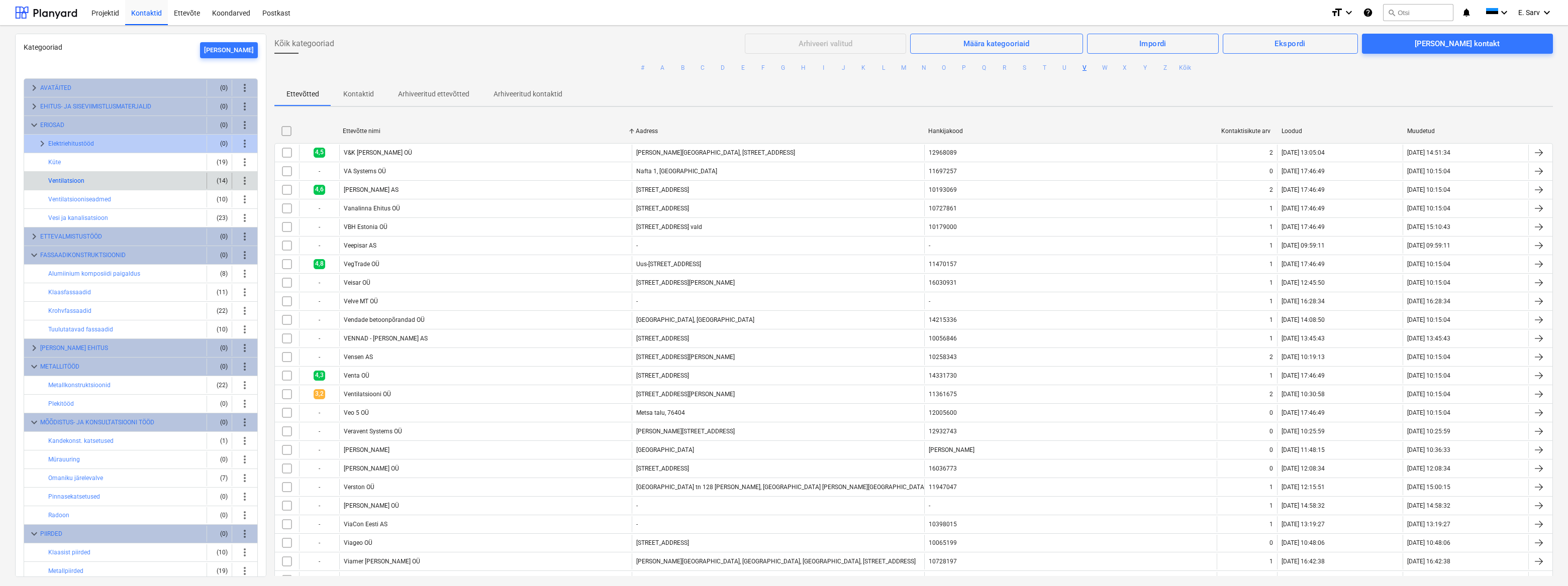
click at [67, 181] on button "Ventilatsioon" at bounding box center [66, 181] width 36 height 12
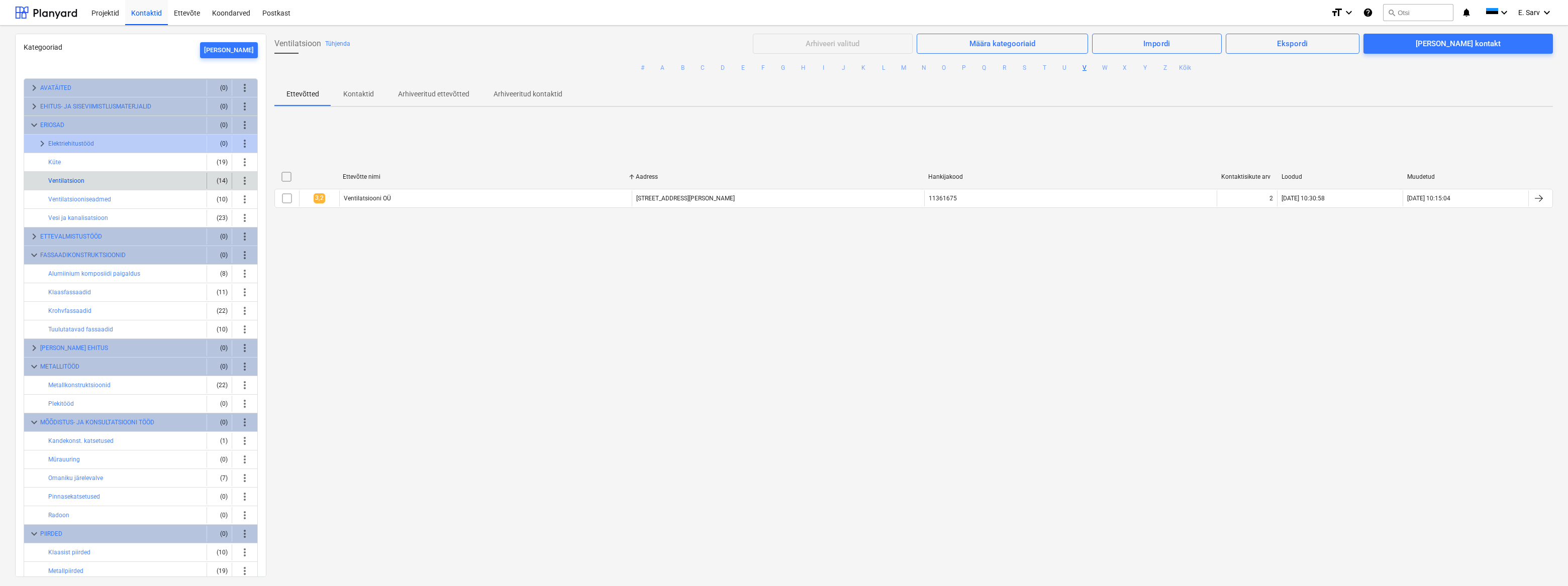
click at [67, 181] on button "Ventilatsioon" at bounding box center [66, 181] width 36 height 12
click at [218, 180] on div "(14)" at bounding box center [219, 181] width 17 height 16
click at [245, 180] on span "more_vert" at bounding box center [245, 181] width 12 height 12
click at [400, 326] on div at bounding box center [784, 293] width 1568 height 586
click at [870, 67] on button "V" at bounding box center [1084, 68] width 12 height 12
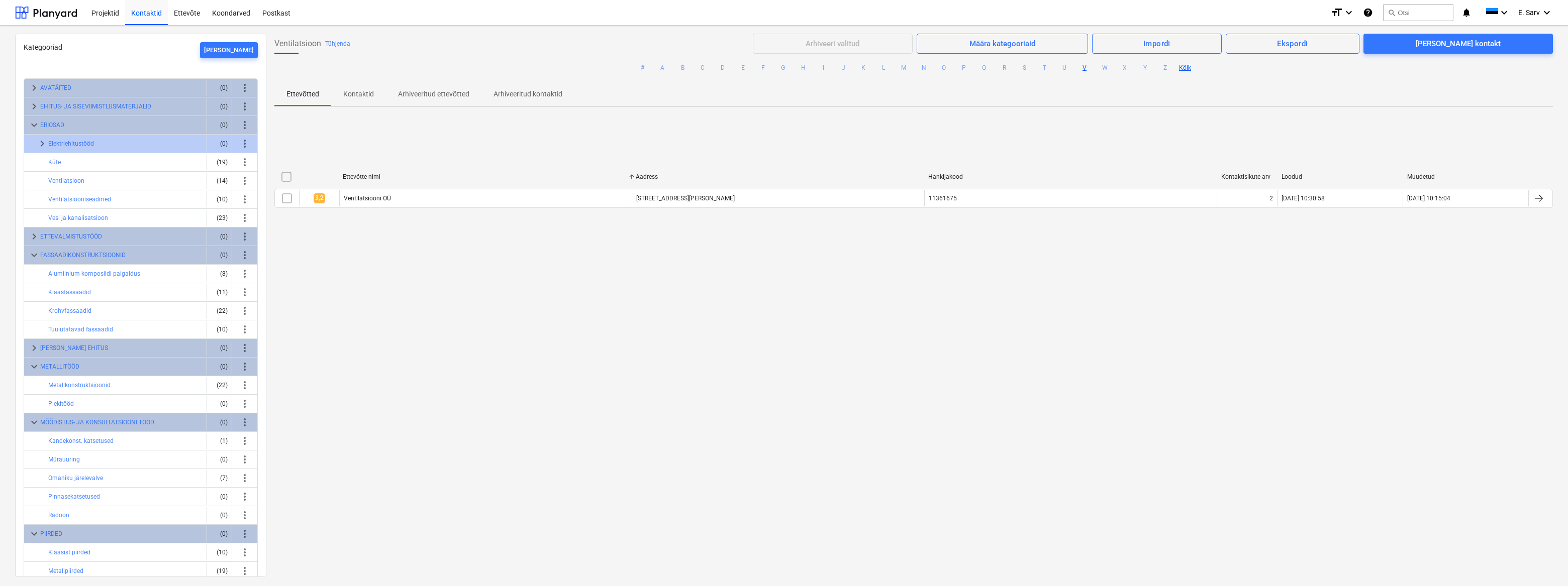
click at [870, 65] on button "Kõik" at bounding box center [1184, 68] width 12 height 12
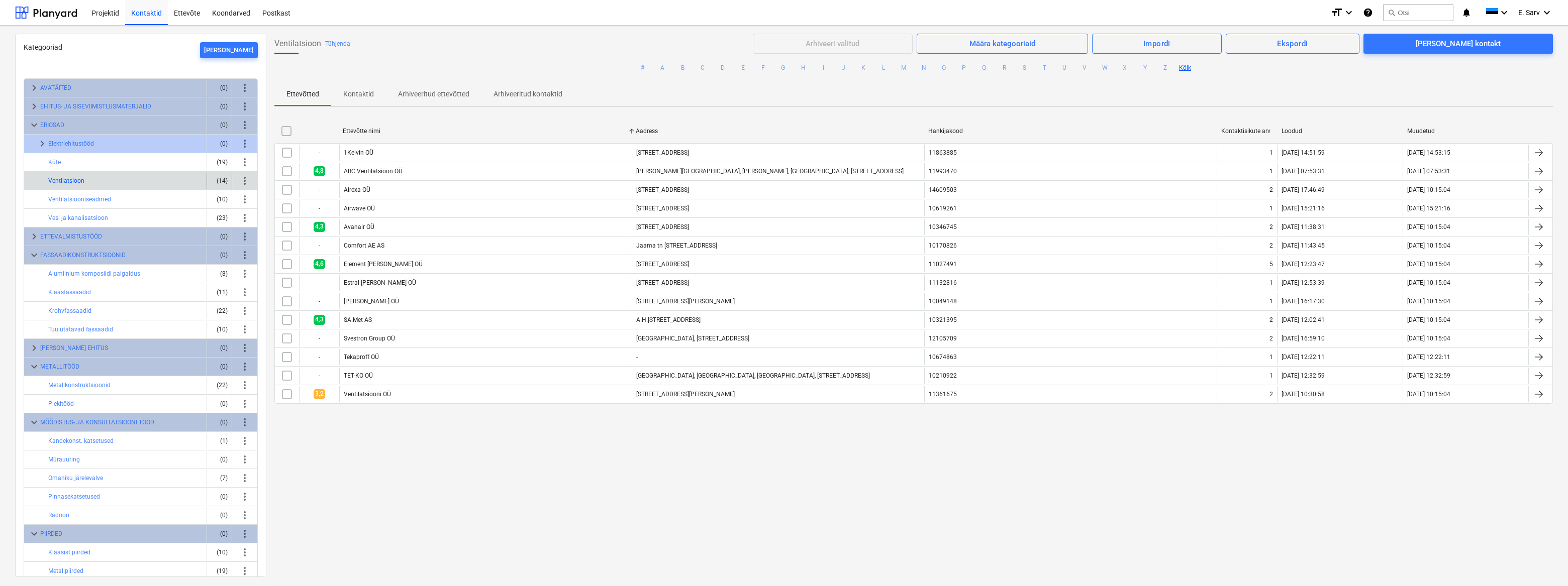
click at [68, 181] on button "Ventilatsioon" at bounding box center [66, 181] width 36 height 12
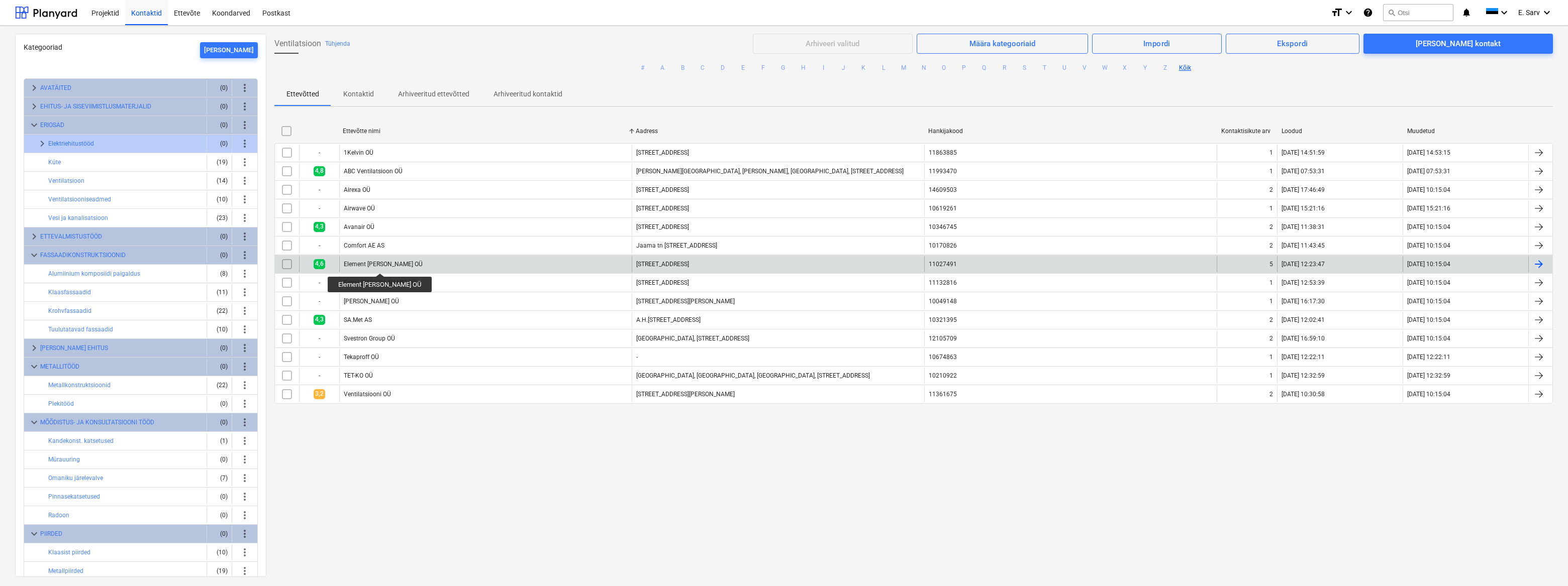
click at [365, 264] on div "Element [PERSON_NAME] OÜ" at bounding box center [383, 263] width 79 height 7
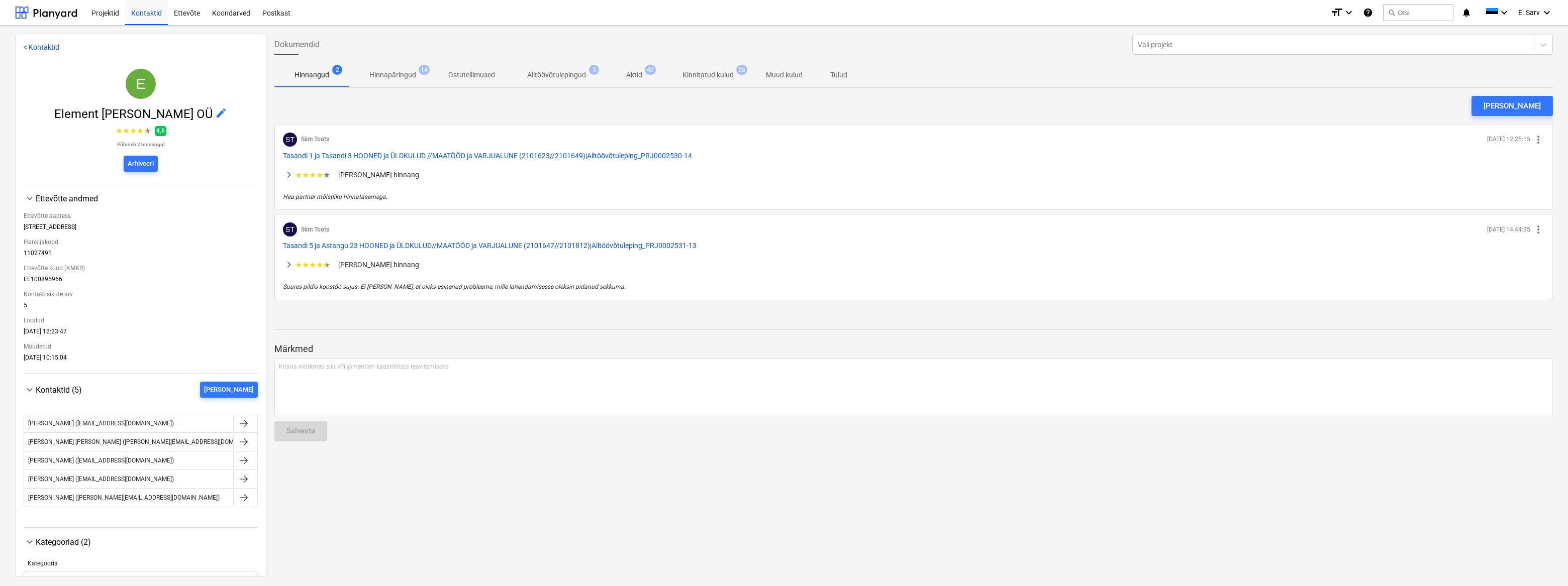
click at [546, 75] on p "Alltöövõtulepingud" at bounding box center [556, 74] width 59 height 10
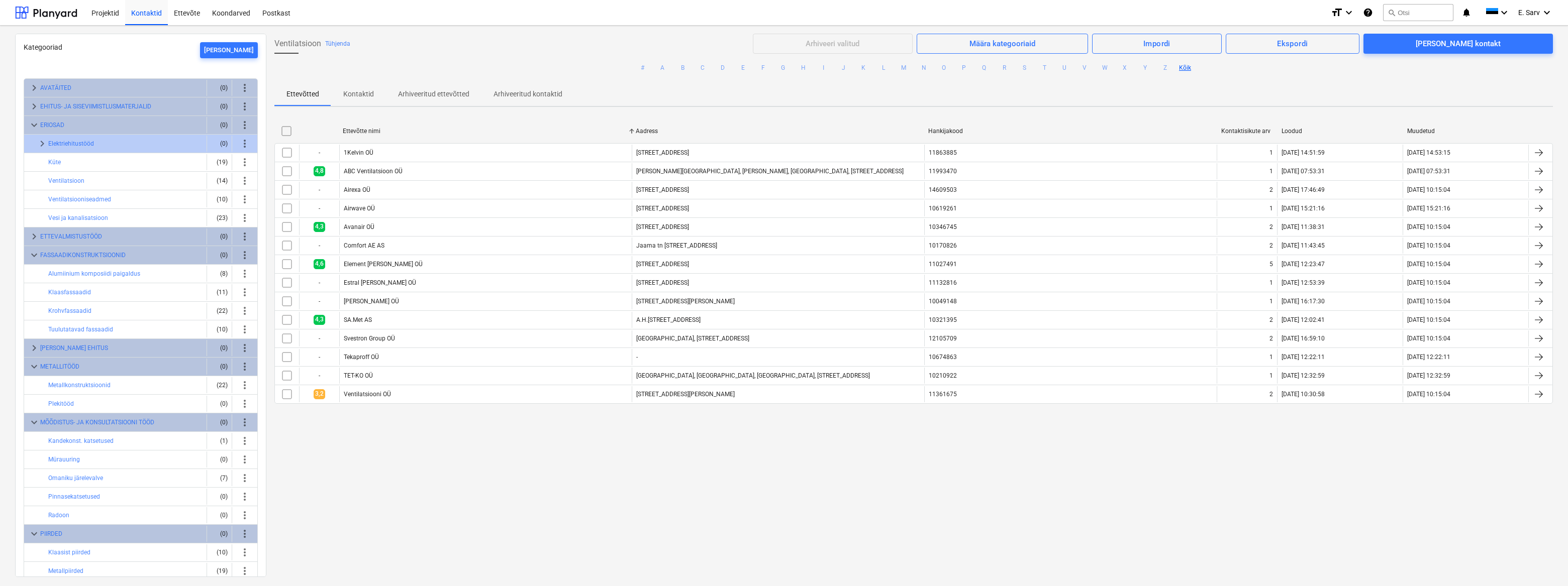
click at [377, 170] on div "ABC Ventilatsioon OÜ" at bounding box center [372, 170] width 59 height 7
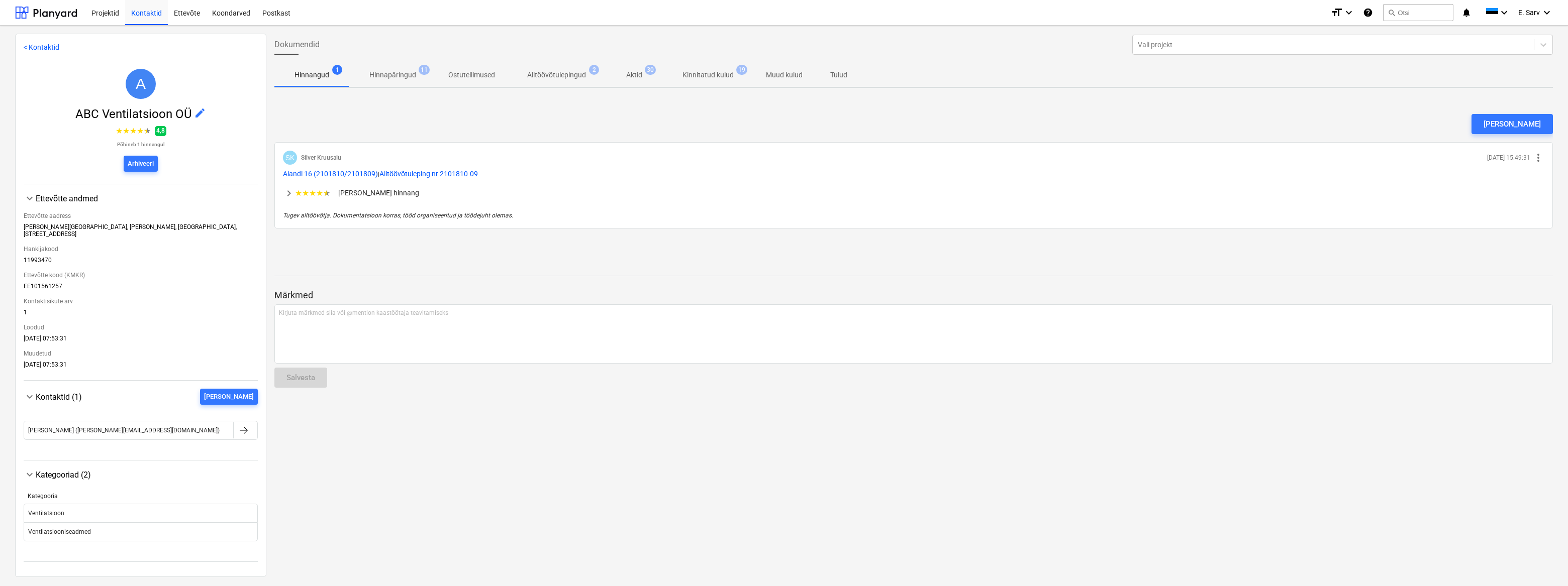
click at [543, 77] on p "Alltöövõtulepingud" at bounding box center [556, 74] width 59 height 10
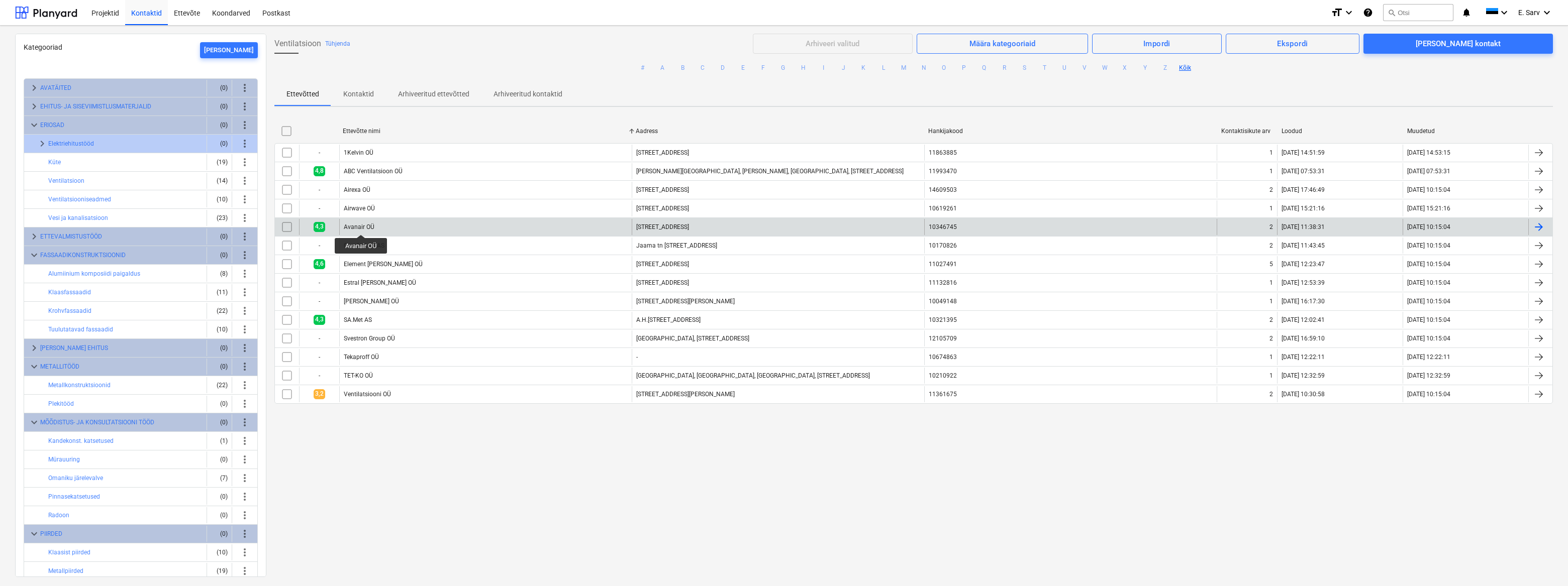
click at [361, 226] on div "Avanair OÜ" at bounding box center [358, 227] width 31 height 7
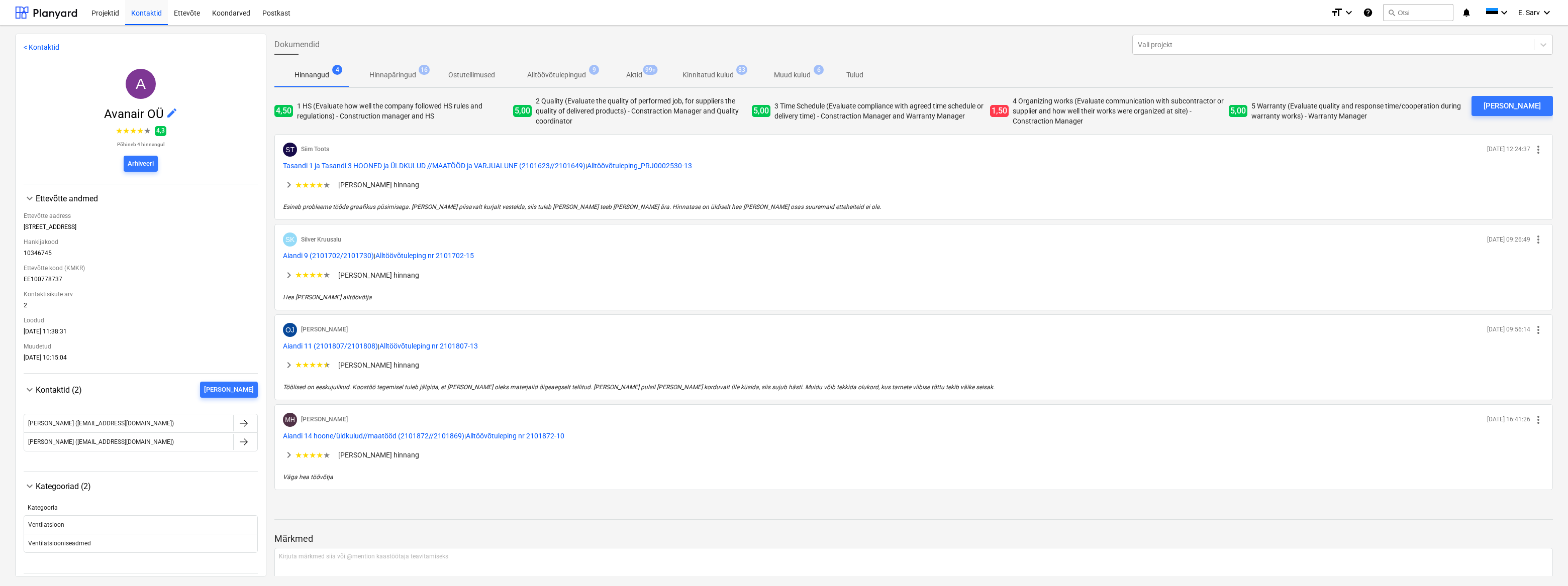
click at [546, 75] on p "Alltöövõtulepingud" at bounding box center [556, 74] width 59 height 10
